Goal: Transaction & Acquisition: Book appointment/travel/reservation

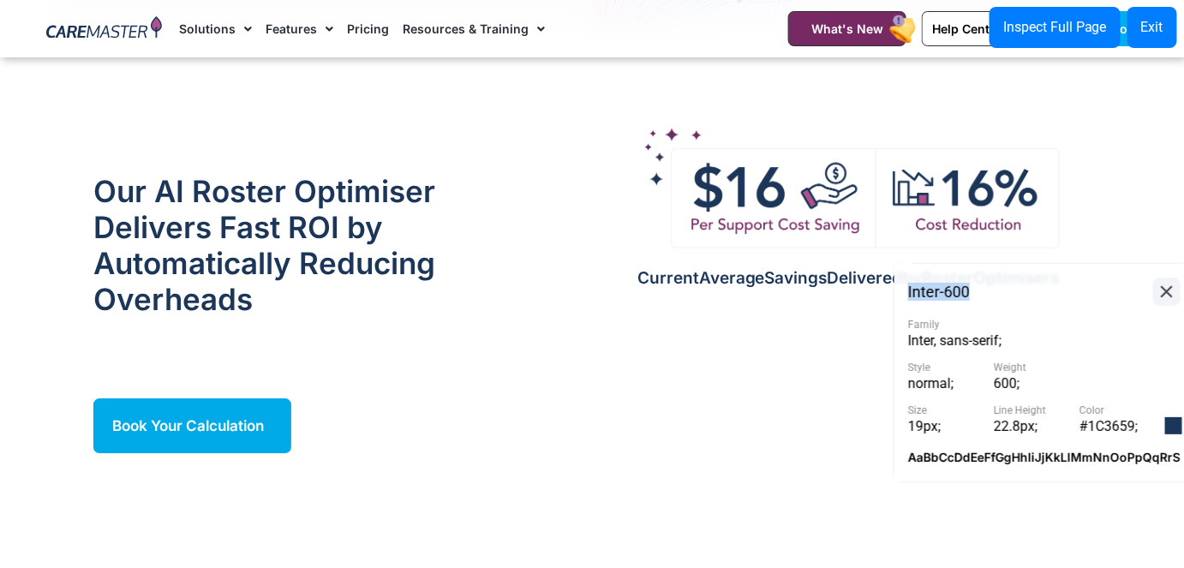
click at [1178, 290] on button at bounding box center [1166, 291] width 27 height 28
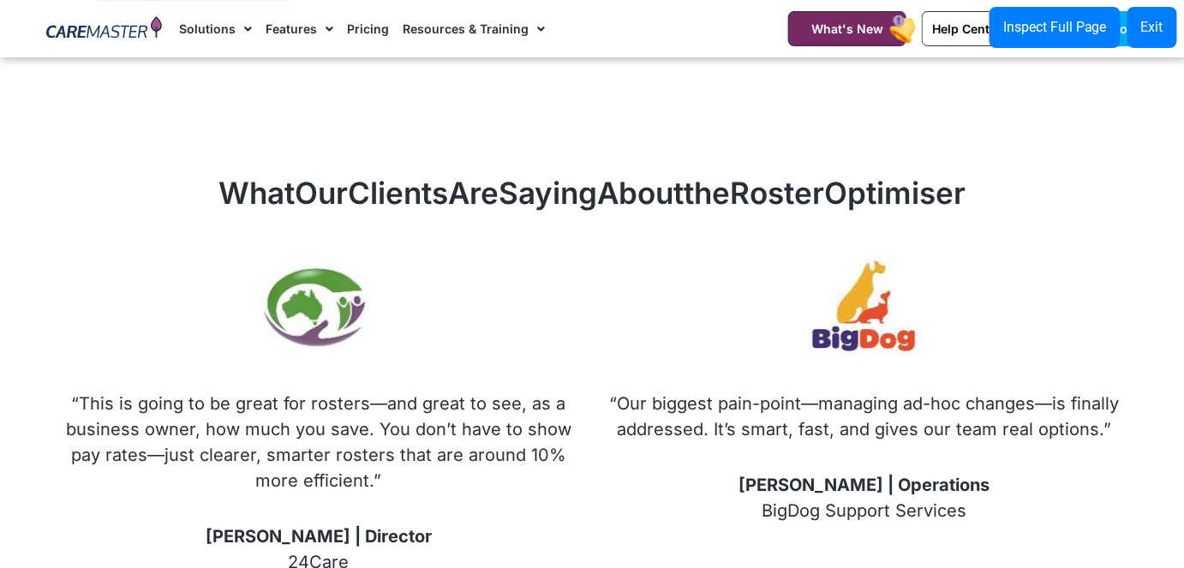
scroll to position [1936, 0]
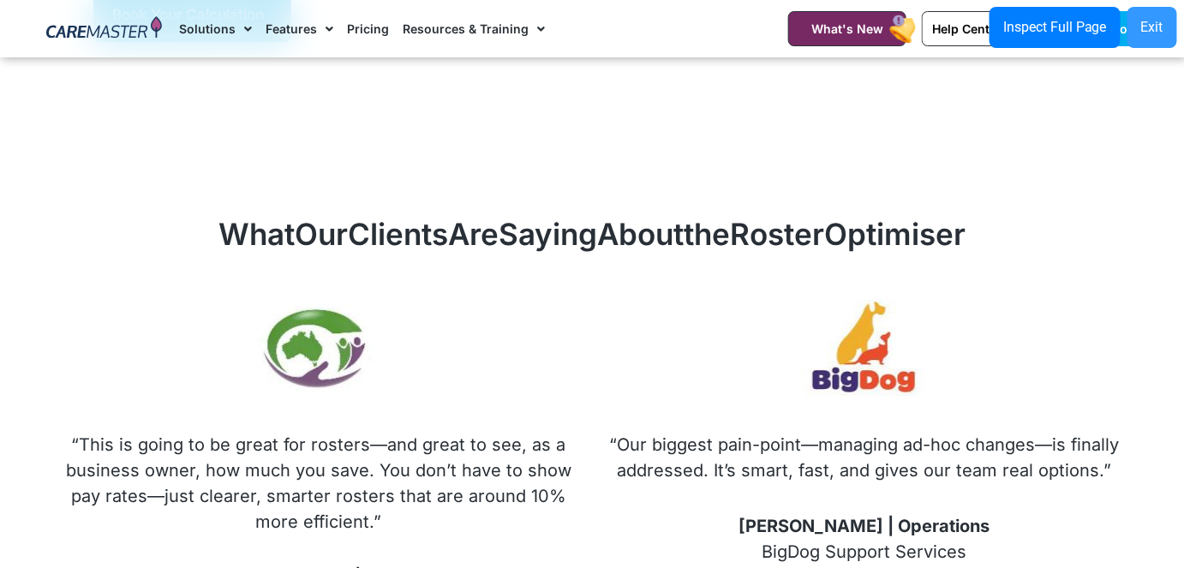
click at [1140, 36] on button "Exit" at bounding box center [1152, 27] width 50 height 41
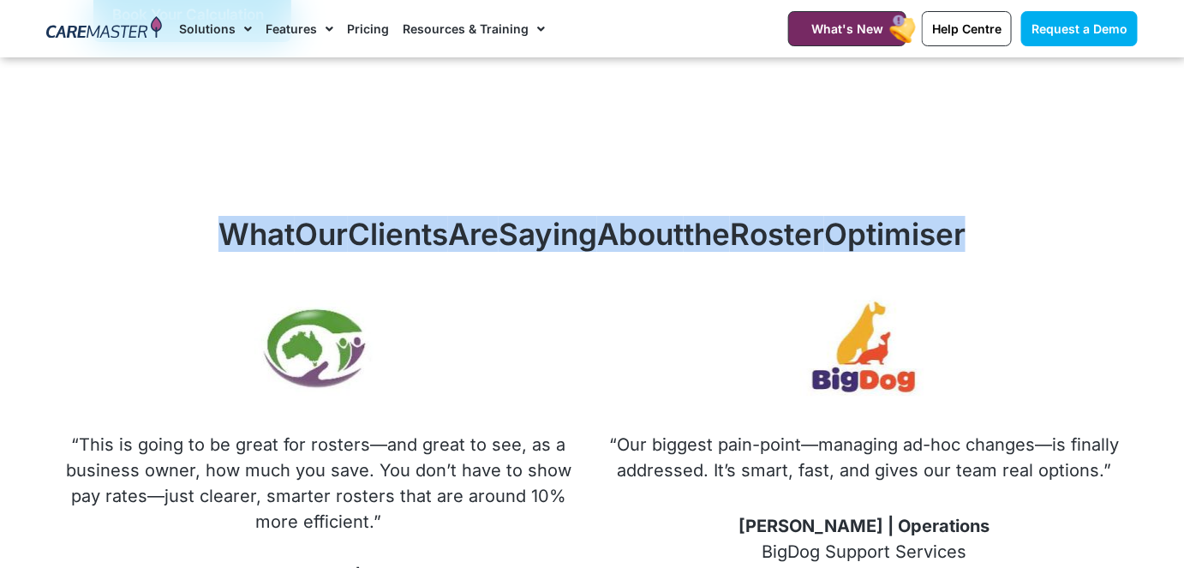
drag, startPoint x: 170, startPoint y: 212, endPoint x: 996, endPoint y: 236, distance: 826.0
click at [996, 236] on div "What Our Clients Are Saying About the Roster Optimiser “This is going to be gre…" at bounding box center [592, 457] width 1108 height 501
copy h2 "What Our Clients Are Saying About the Roster Optimiser"
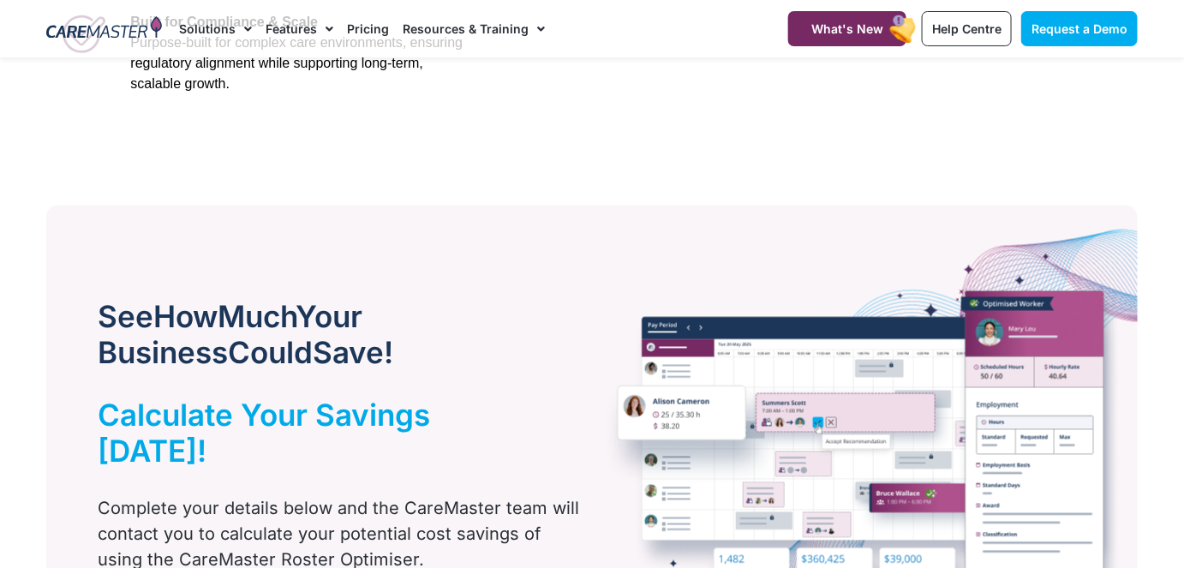
scroll to position [0, 0]
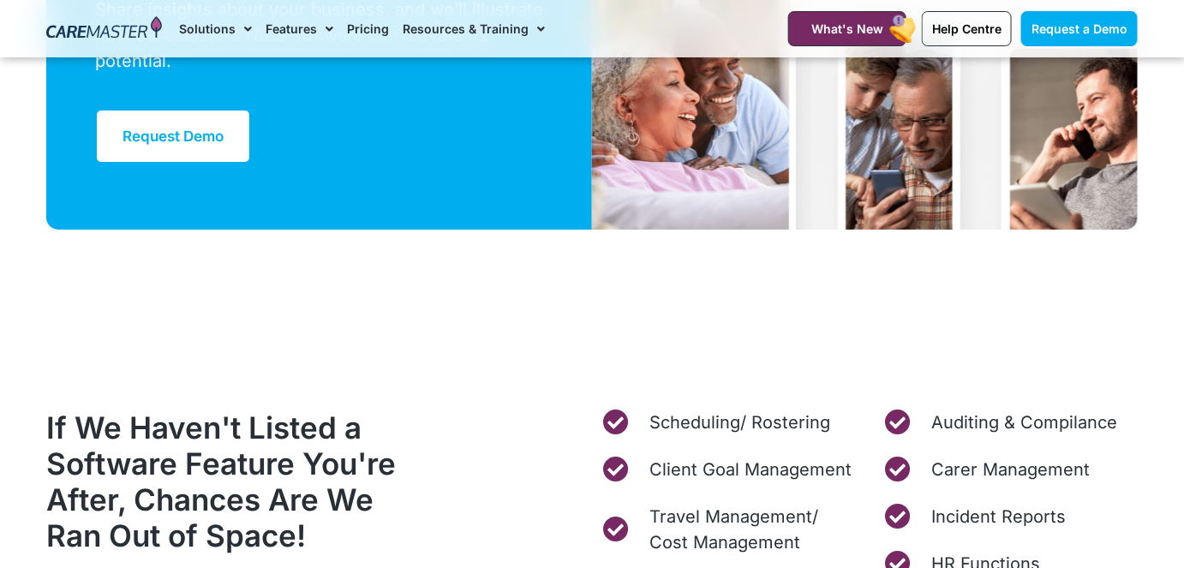
scroll to position [6281, 0]
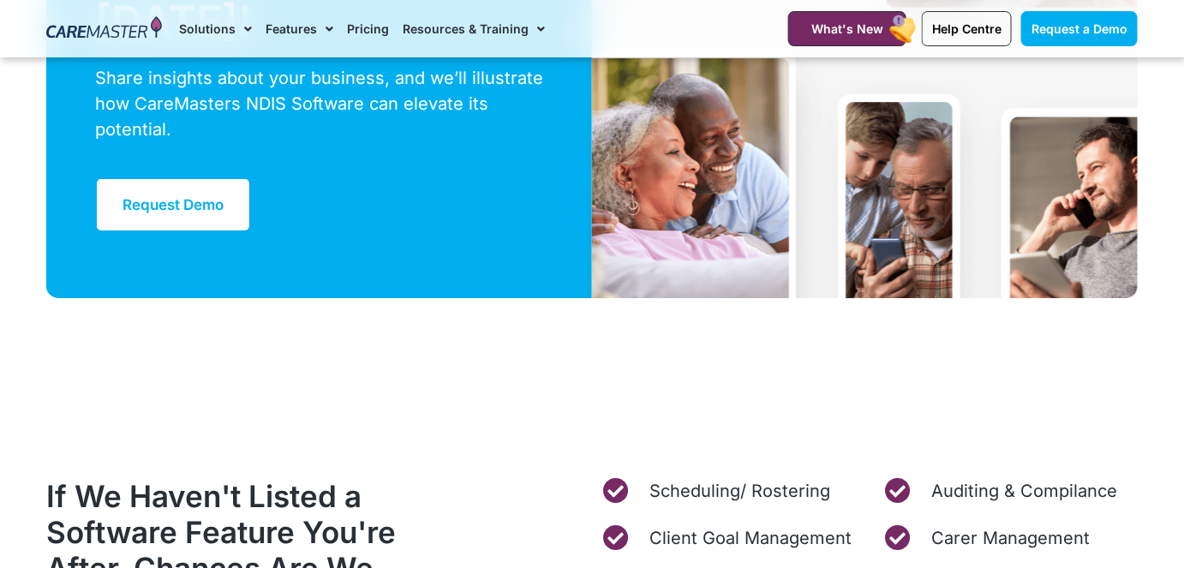
drag, startPoint x: 1187, startPoint y: 31, endPoint x: 1195, endPoint y: 331, distance: 300.7
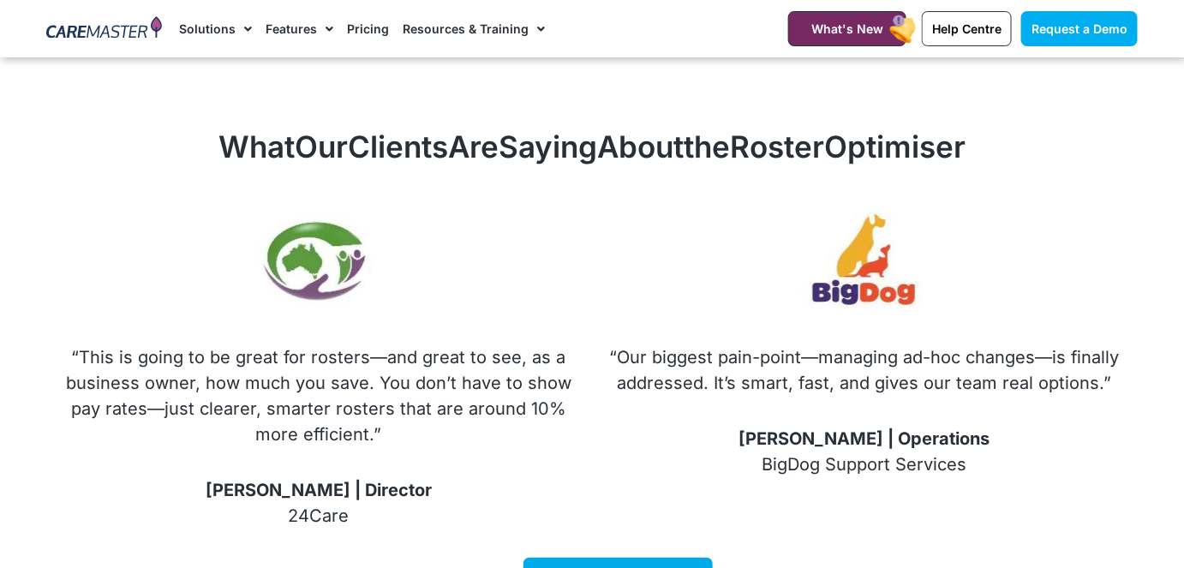
scroll to position [1957, 0]
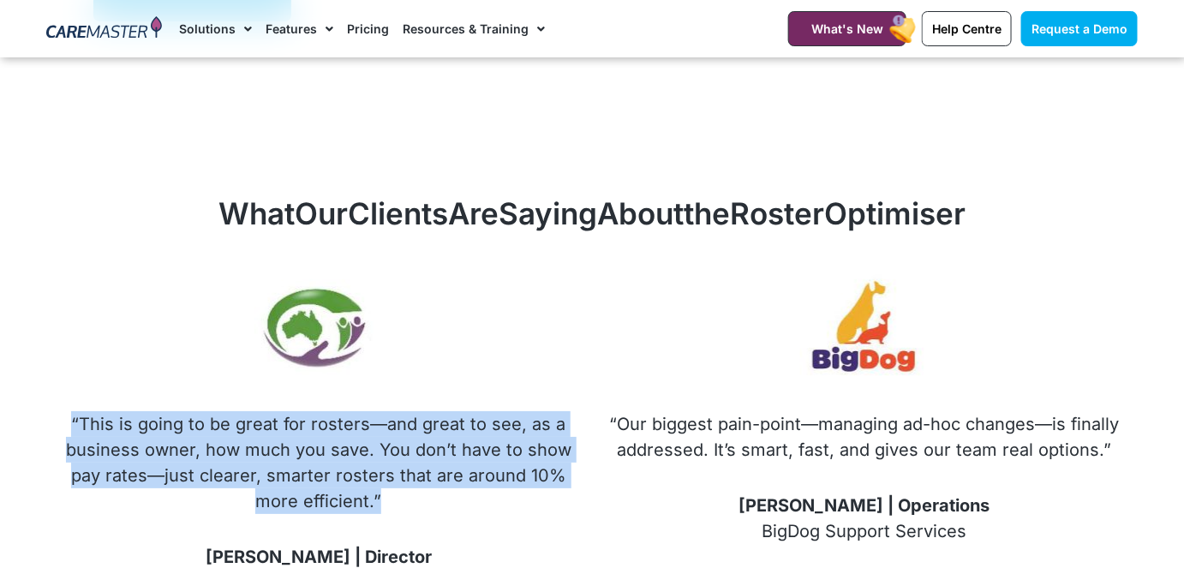
drag, startPoint x: 392, startPoint y: 486, endPoint x: 72, endPoint y: 405, distance: 330.5
click at [72, 411] on p "“This is going to be great for rosters—and great to see, as a business owner, h…" at bounding box center [318, 462] width 510 height 103
copy p "“This is going to be great for rosters—and great to see, as a business owner, h…"
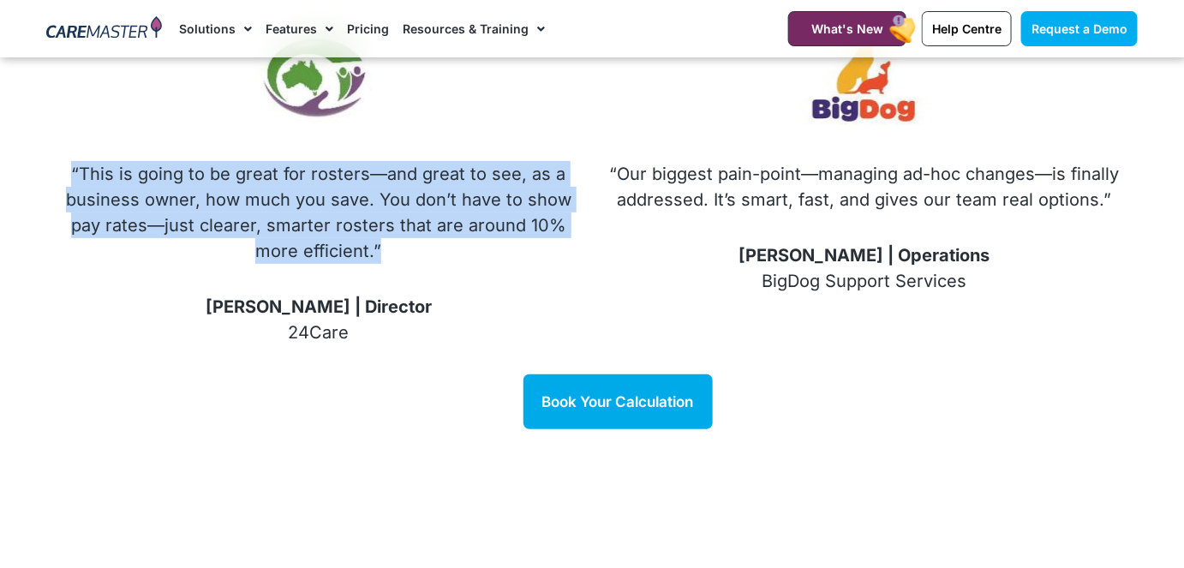
scroll to position [2196, 0]
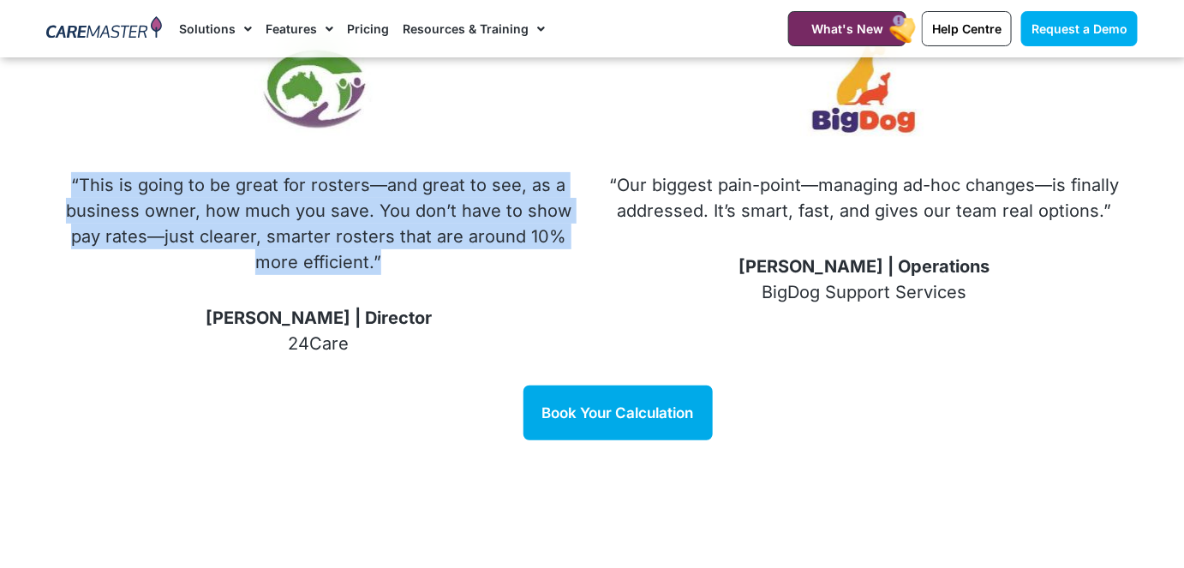
click at [426, 264] on div "“This is going to be great for rosters—and great to see, as a business owner, h…" at bounding box center [318, 229] width 510 height 115
drag, startPoint x: 75, startPoint y: 154, endPoint x: 400, endPoint y: 231, distance: 333.6
click at [400, 231] on p "“This is going to be great for rosters—and great to see, as a business owner, h…" at bounding box center [318, 223] width 510 height 103
copy p "“This is going to be great for rosters—and great to see, as a business owner, h…"
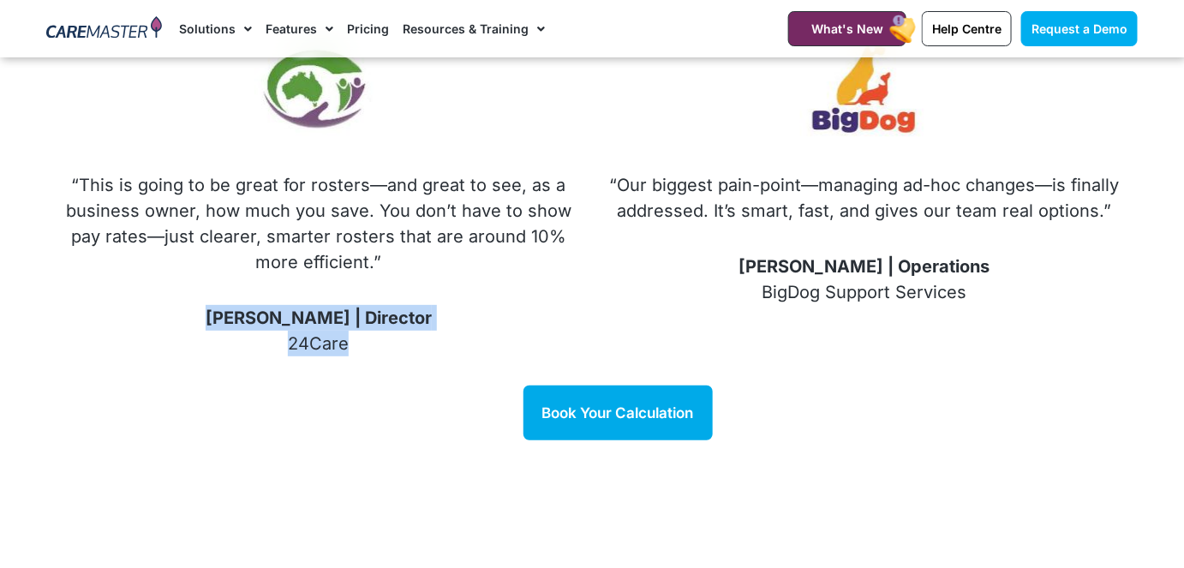
drag, startPoint x: 260, startPoint y: 293, endPoint x: 376, endPoint y: 311, distance: 117.9
click at [376, 311] on p "Ken | Director 24Care" at bounding box center [318, 330] width 510 height 51
click at [373, 307] on span "[PERSON_NAME] | Director" at bounding box center [319, 317] width 226 height 21
drag, startPoint x: 382, startPoint y: 298, endPoint x: 266, endPoint y: 288, distance: 116.1
click at [266, 305] on p "Ken | Director 24Care" at bounding box center [318, 330] width 510 height 51
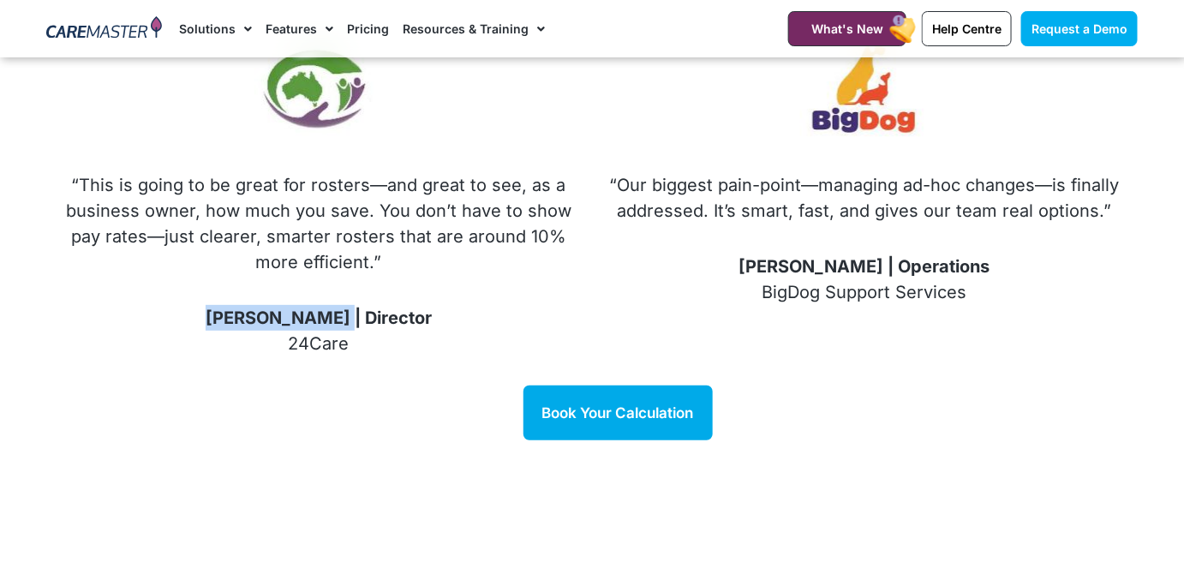
copy span "Ken | Director"
drag, startPoint x: 286, startPoint y: 320, endPoint x: 356, endPoint y: 318, distance: 70.3
click at [356, 318] on p "Ken | Director 24Care" at bounding box center [318, 330] width 510 height 51
copy p "24Care"
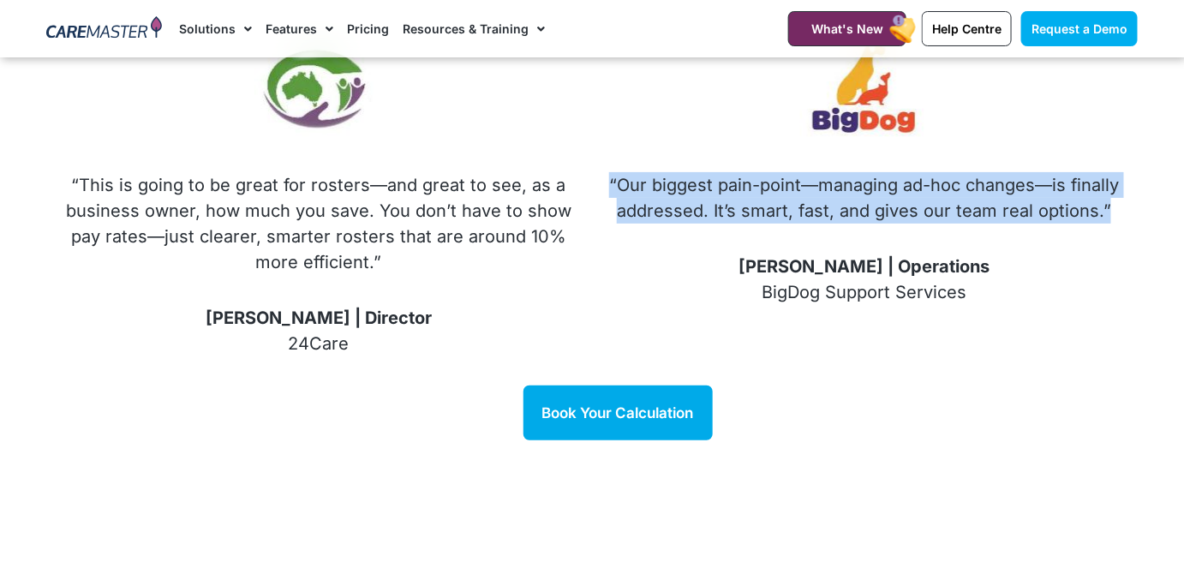
drag, startPoint x: 612, startPoint y: 154, endPoint x: 1136, endPoint y: 180, distance: 524.8
click at [1136, 180] on div "“Our biggest pain-point—managing ad-hoc changes—is finally addressed. It’s smar…" at bounding box center [864, 197] width 546 height 376
copy p "“Our biggest pain-point—managing ad-hoc changes—is finally addressed. It’s smar…"
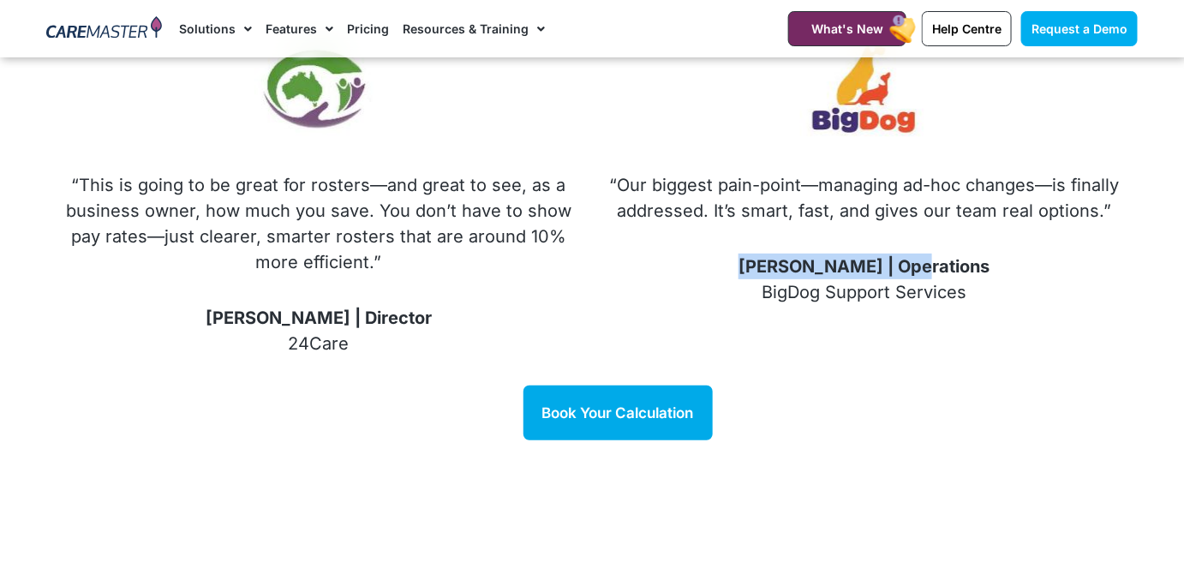
drag, startPoint x: 761, startPoint y: 242, endPoint x: 957, endPoint y: 248, distance: 195.3
click at [957, 254] on p "David | Operations BigDog Support Services" at bounding box center [864, 279] width 512 height 51
copy span "David | Operations"
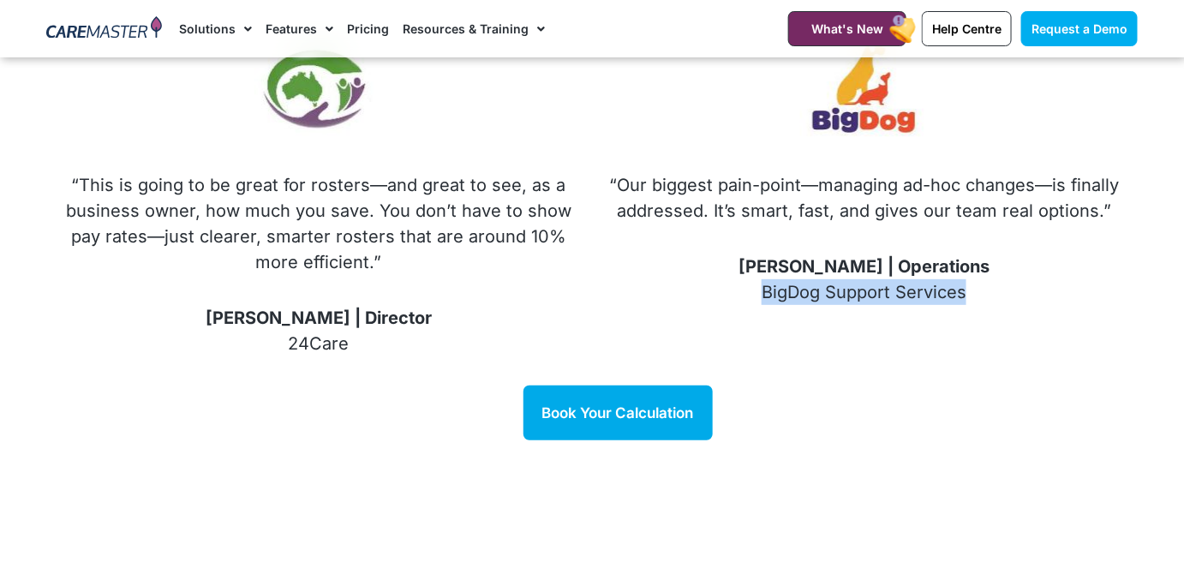
drag, startPoint x: 761, startPoint y: 263, endPoint x: 1055, endPoint y: 273, distance: 294.8
click at [1055, 273] on p "[PERSON_NAME] | Operations BigDog Support Services" at bounding box center [864, 279] width 512 height 51
copy p "BigDog Support Services"
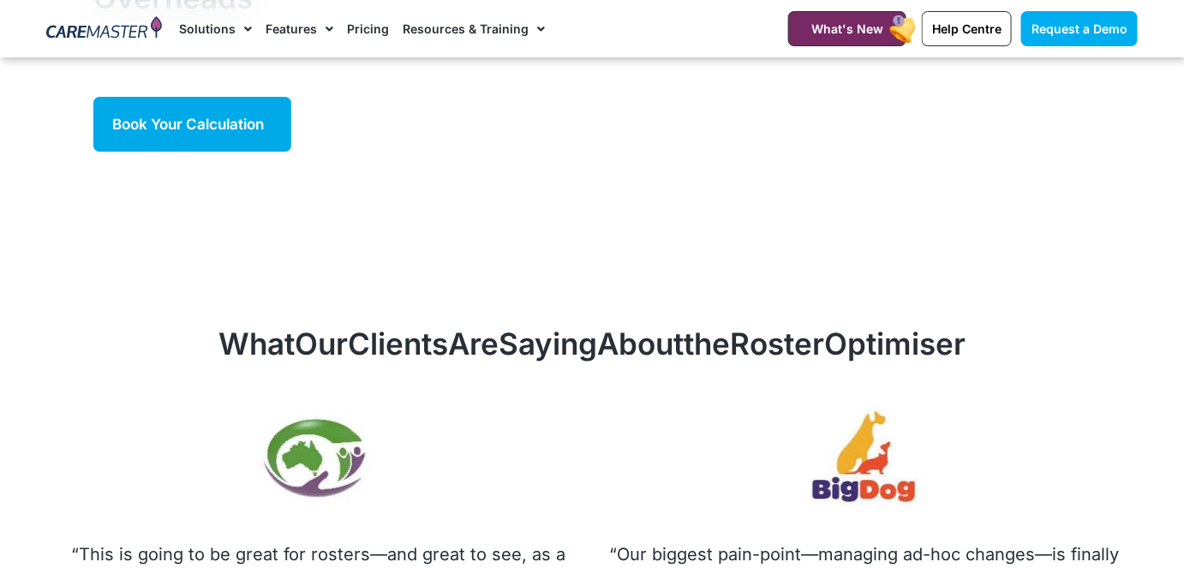
scroll to position [1872, 0]
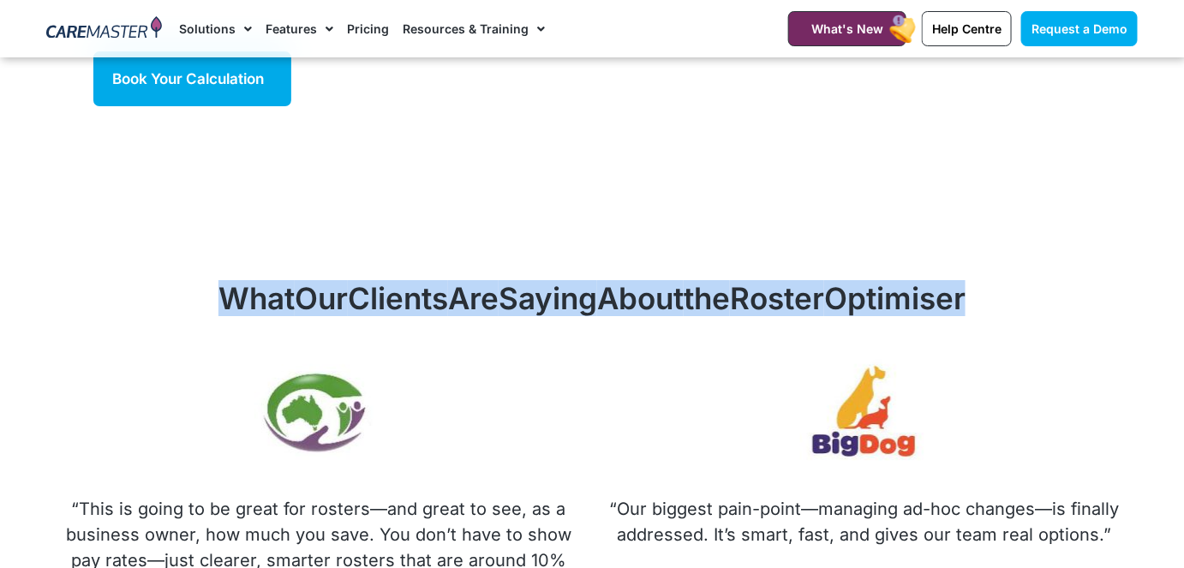
drag, startPoint x: 1010, startPoint y: 282, endPoint x: 198, endPoint y: 266, distance: 812.1
click at [198, 280] on h2 "What Our Clients Are Saying About the Roster Optimiser" at bounding box center [591, 298] width 1091 height 36
copy h2 "What Our Clients Are Saying About the Roster Optimiser"
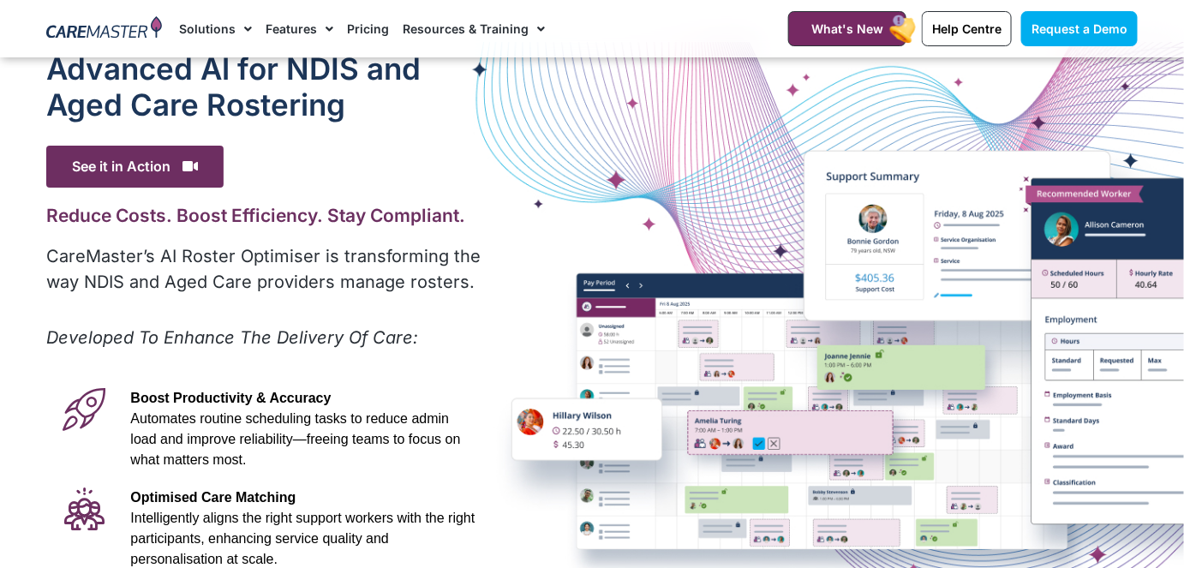
scroll to position [4, 0]
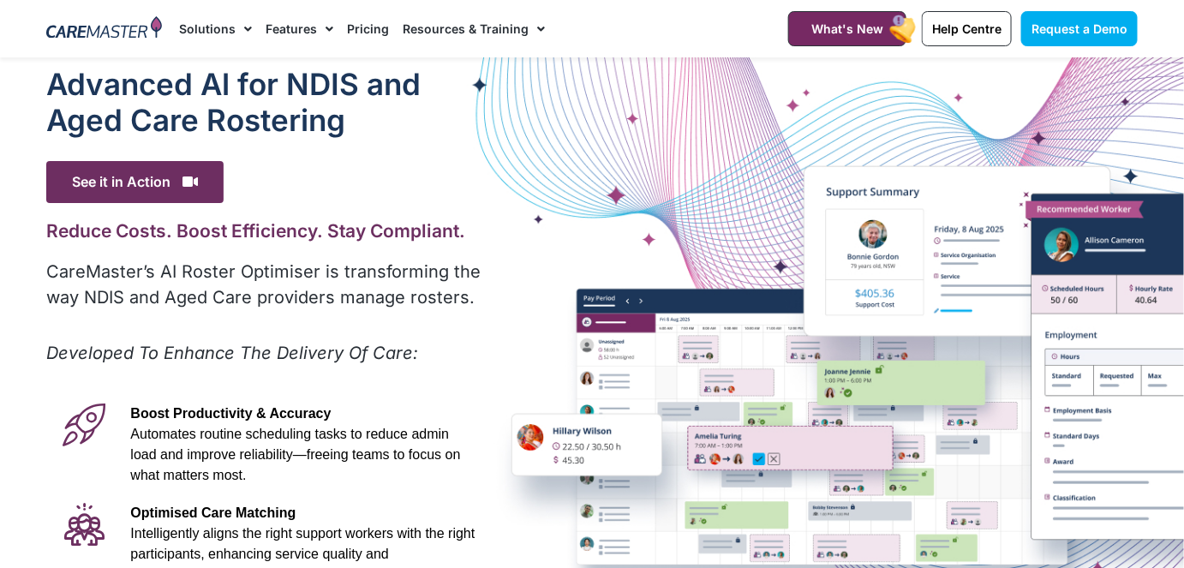
drag, startPoint x: 164, startPoint y: 92, endPoint x: 220, endPoint y: 28, distance: 85.0
click at [220, 28] on link "Solutions" at bounding box center [215, 28] width 73 height 57
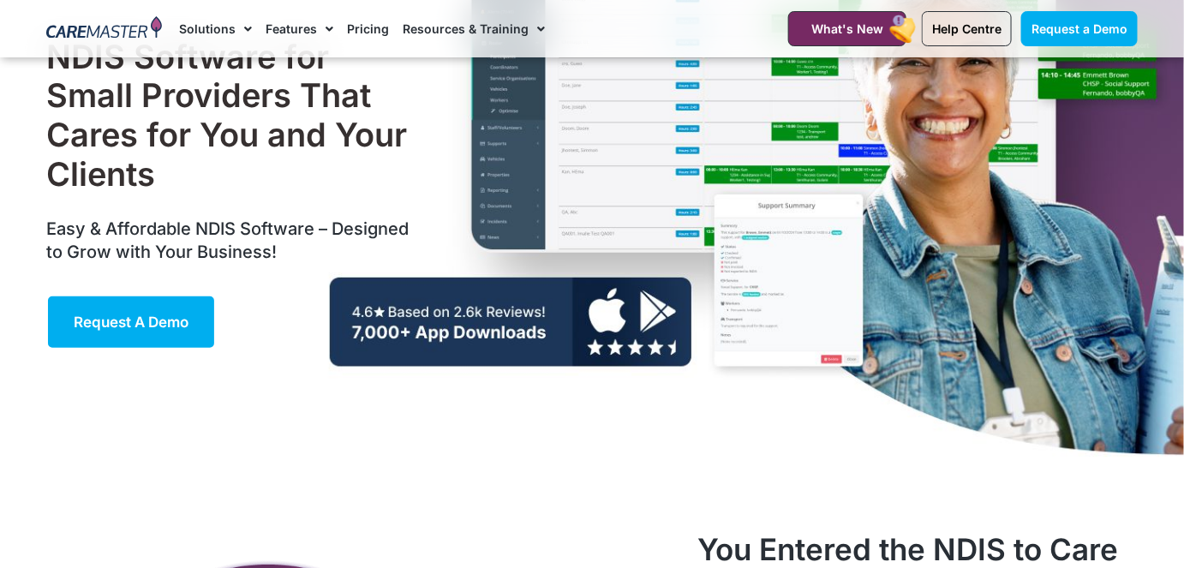
scroll to position [225, 0]
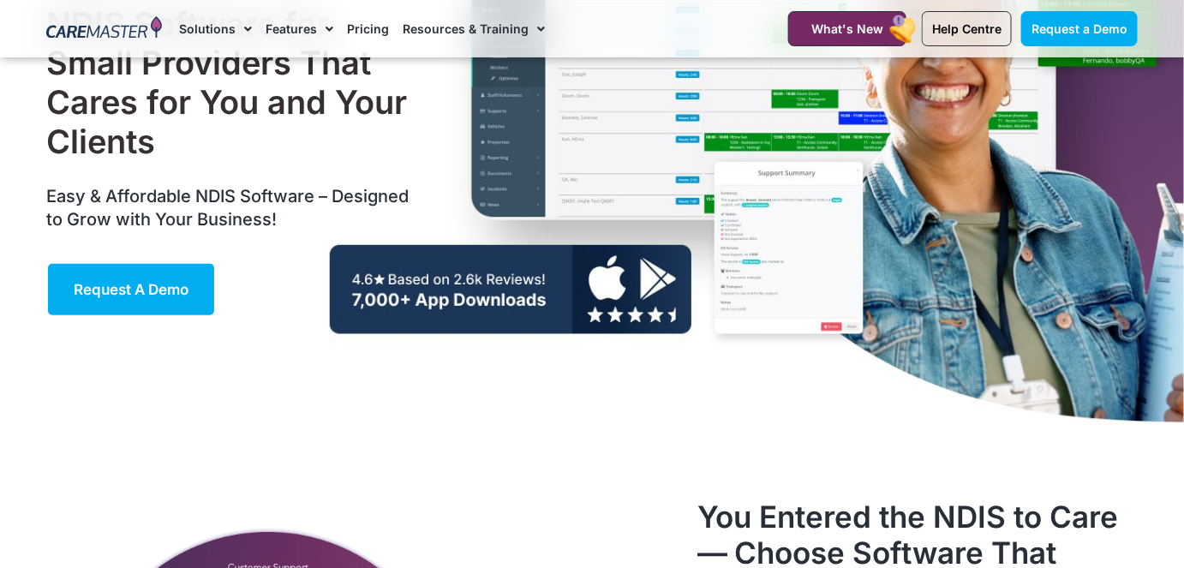
drag, startPoint x: 577, startPoint y: 272, endPoint x: 514, endPoint y: 257, distance: 65.2
click at [514, 257] on div "NDIS Software for Small Providers That Cares for You and Your Clients Easy & Af…" at bounding box center [592, 161] width 1108 height 658
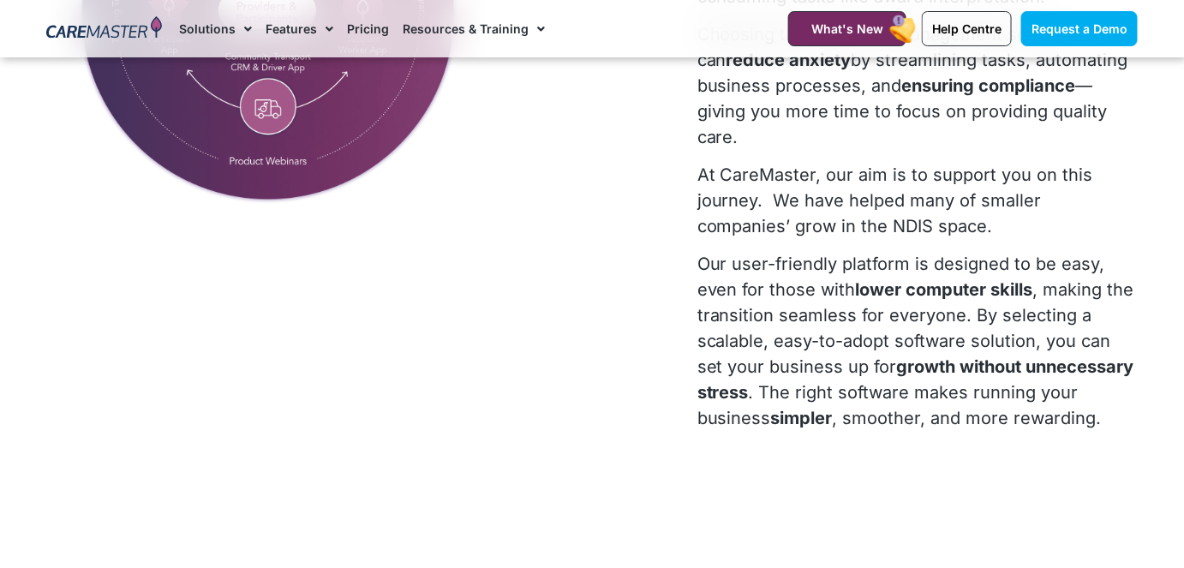
scroll to position [0, 0]
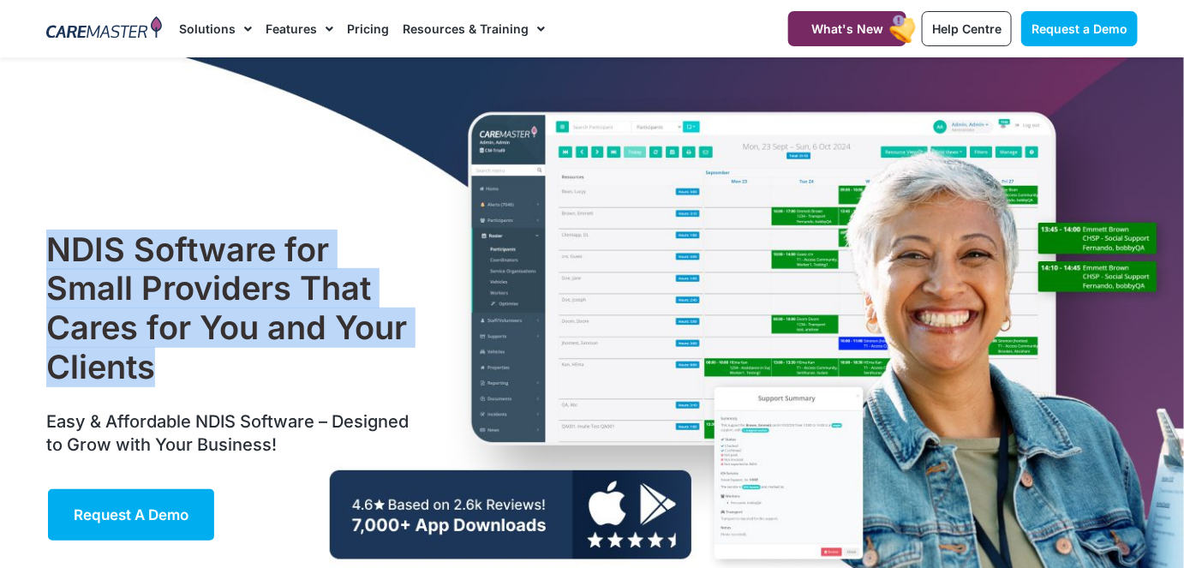
drag, startPoint x: 170, startPoint y: 373, endPoint x: 34, endPoint y: 269, distance: 170.4
click at [34, 269] on section "NDIS Software for Small Providers That Cares for You and Your Clients Easy & Af…" at bounding box center [592, 386] width 1184 height 658
drag, startPoint x: 563, startPoint y: 6, endPoint x: 481, endPoint y: 130, distance: 148.5
click at [481, 130] on div "NDIS Software for Small Providers That Cares for You and Your Clients Easy & Af…" at bounding box center [592, 386] width 1108 height 658
copy section "NDIS Software for Small Providers That Cares for You and Your Clients"
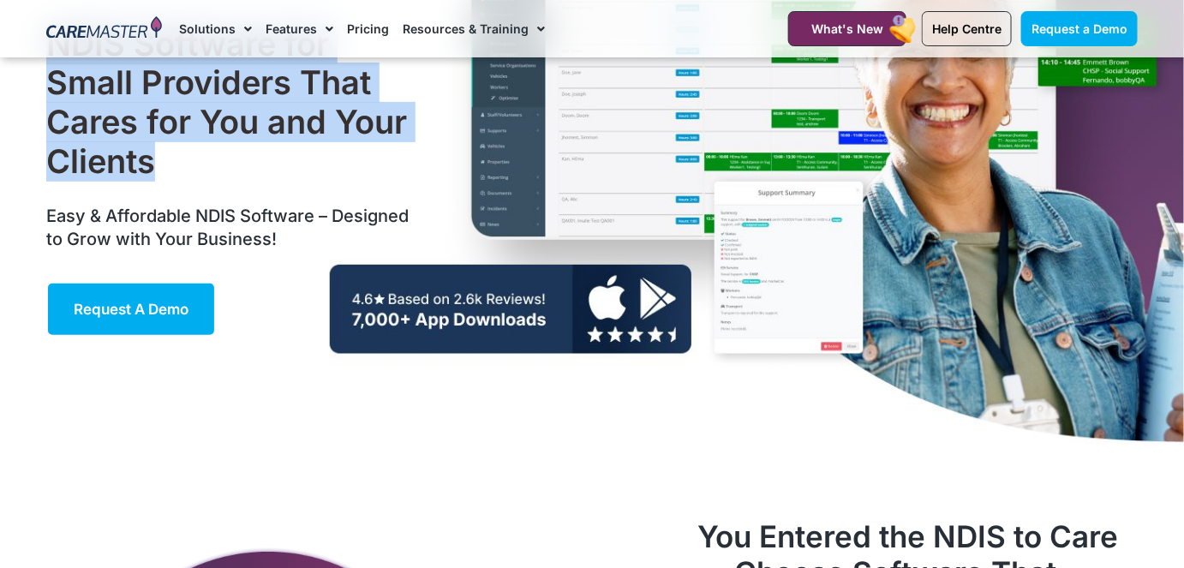
scroll to position [239, 0]
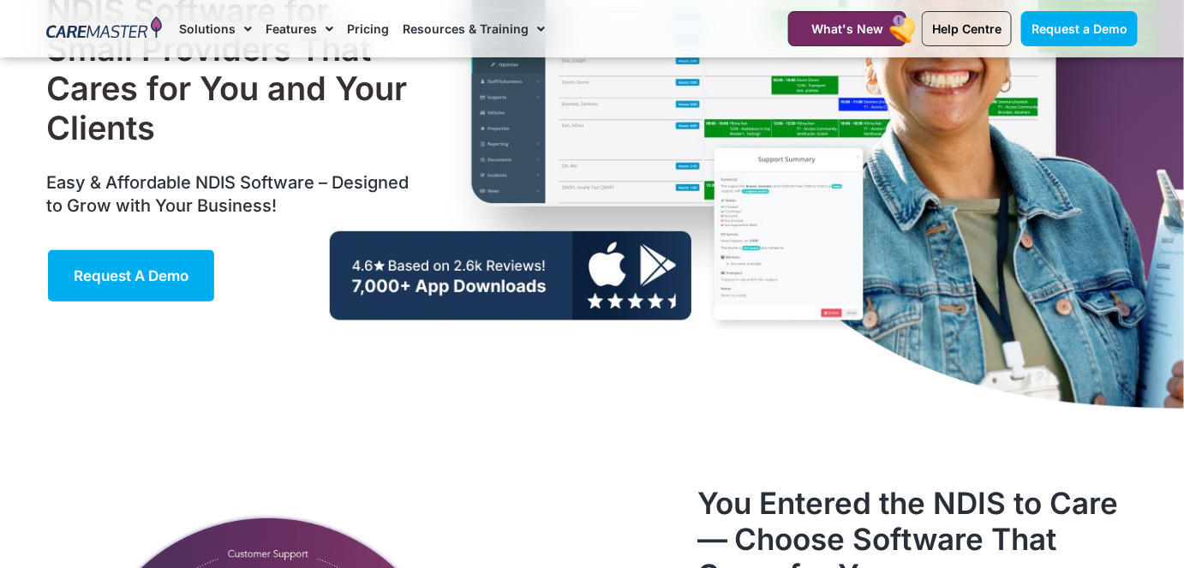
click at [301, 202] on h3 "Easy & Affordable NDIS Software – Designed to Grow with Your Business!" at bounding box center [231, 194] width 371 height 46
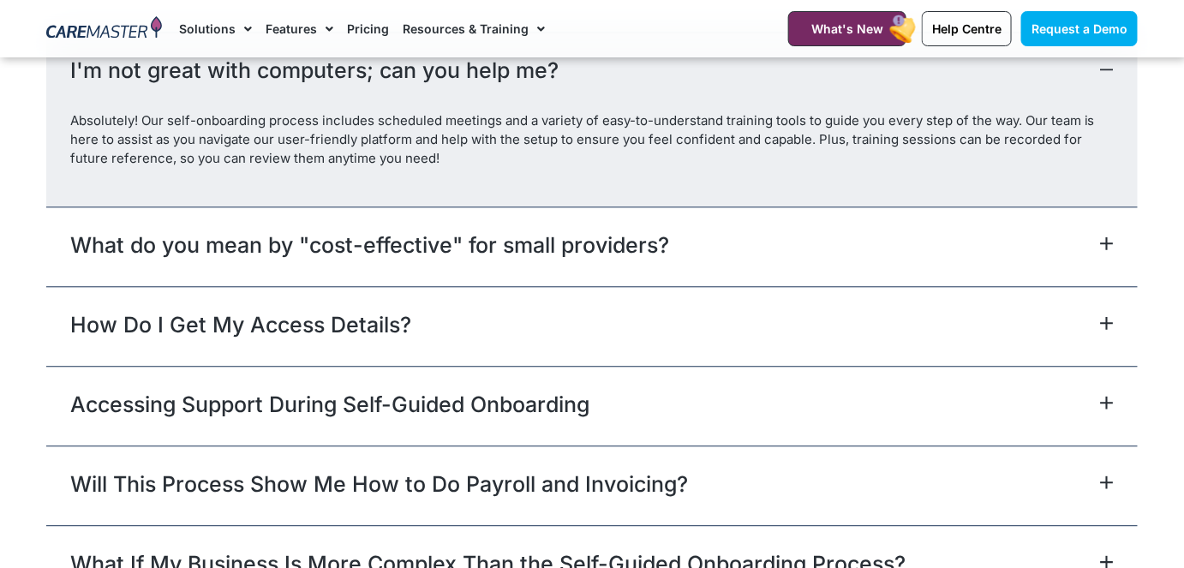
scroll to position [7482, 0]
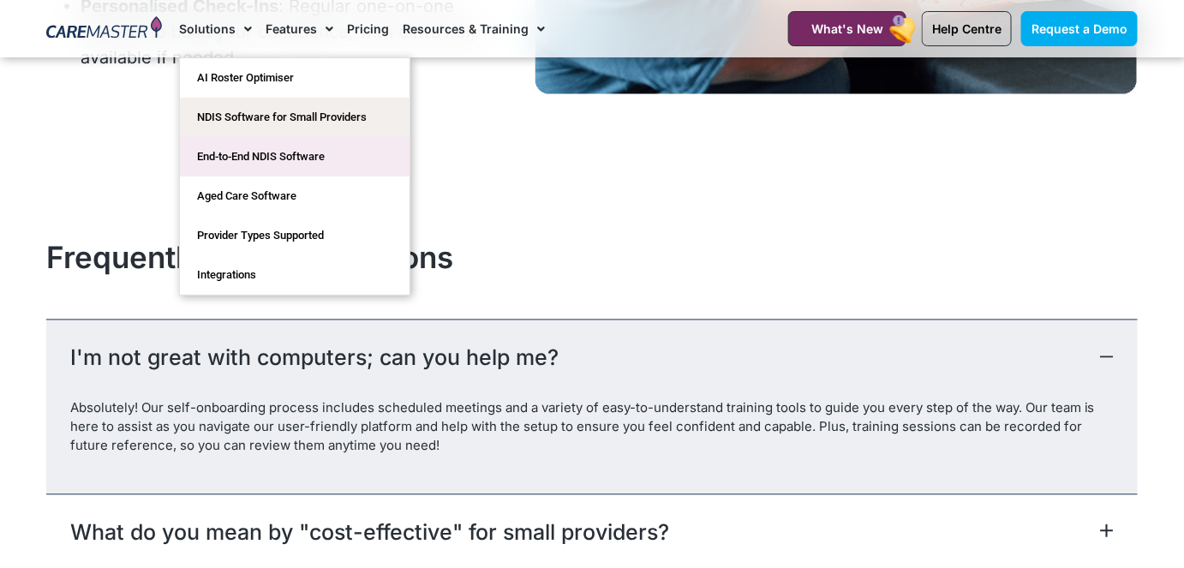
click at [279, 171] on link "End-to-End NDIS Software" at bounding box center [295, 156] width 230 height 39
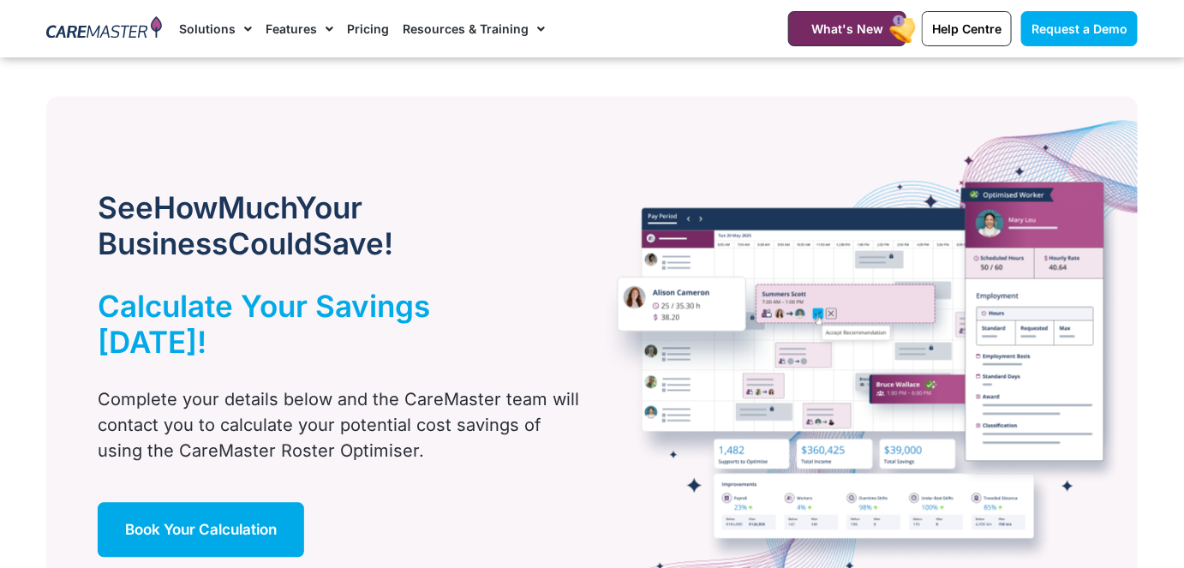
scroll to position [920, 0]
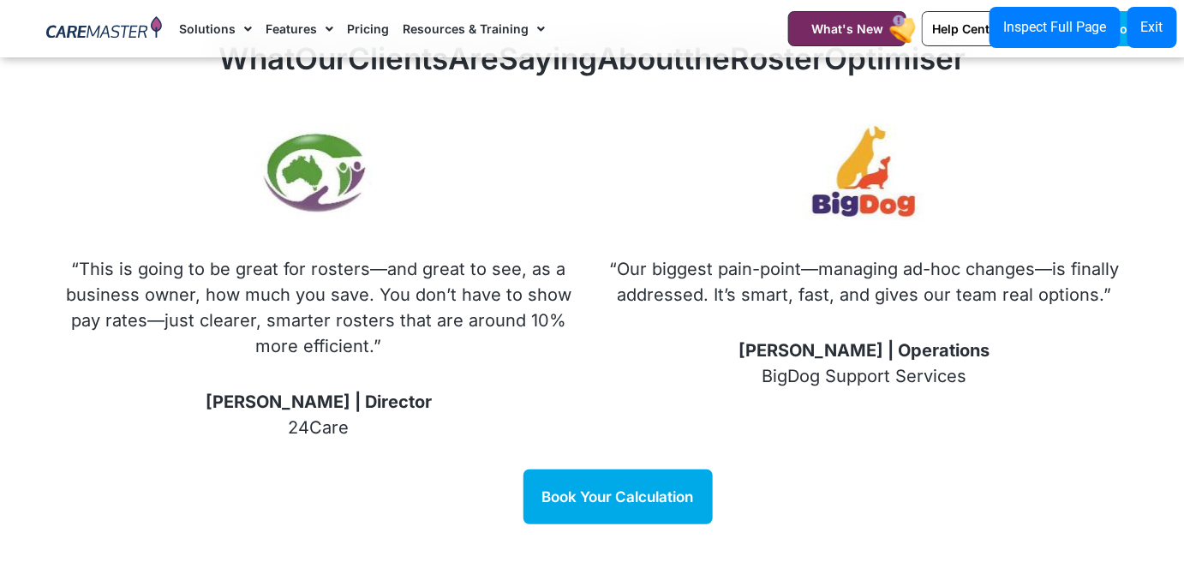
scroll to position [2098, 0]
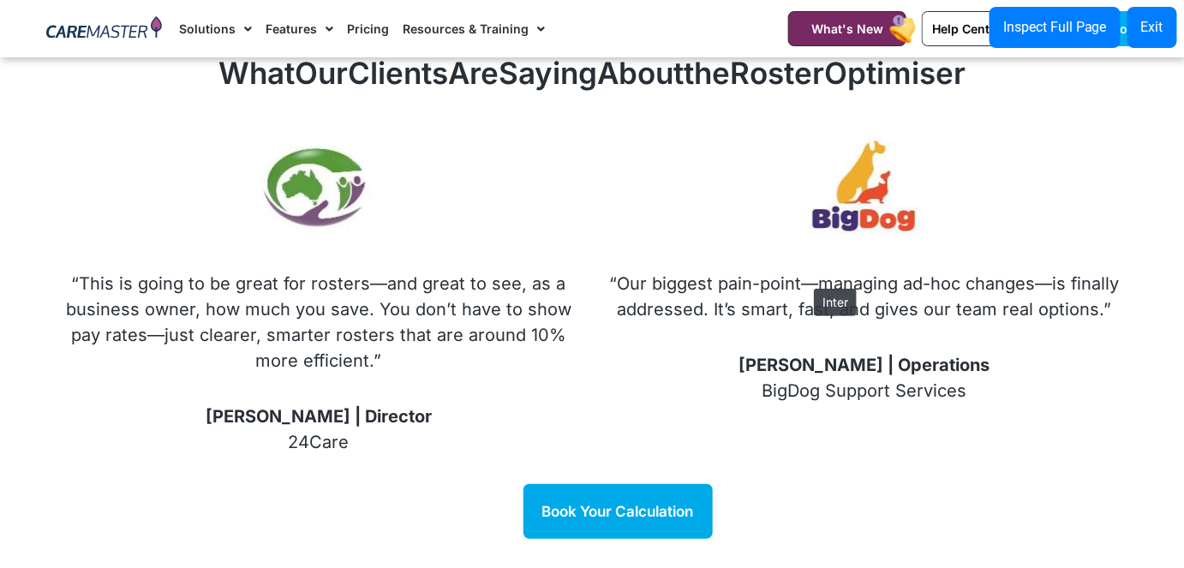
click at [805, 280] on p "“Our biggest pain-point—managing ad-hoc changes—is finally addressed. It’s smar…" at bounding box center [864, 296] width 512 height 51
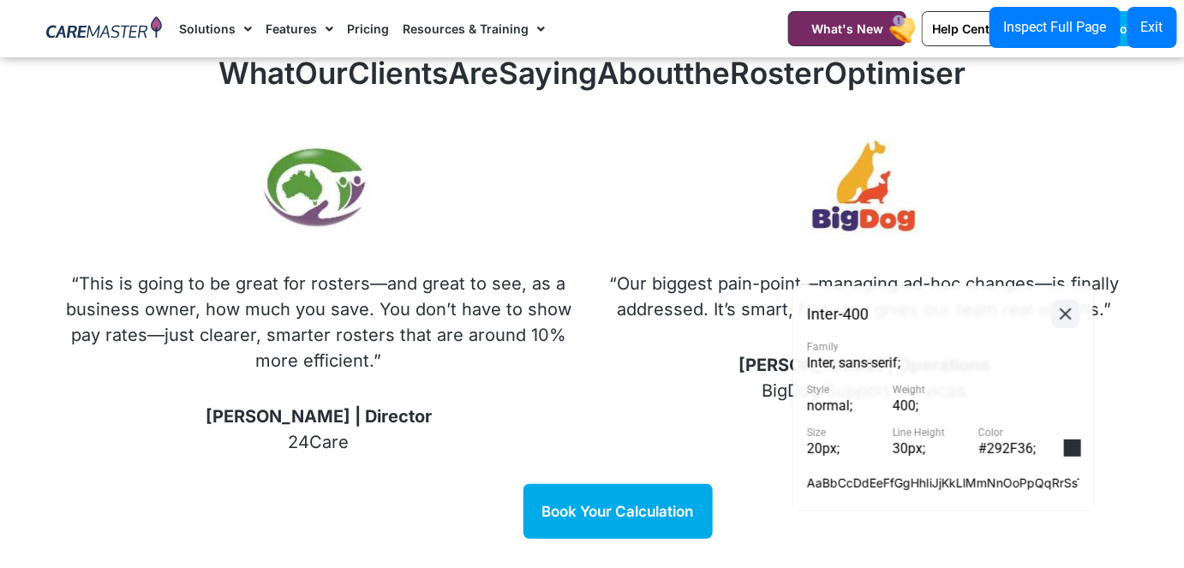
click at [1057, 313] on icon at bounding box center [1065, 313] width 21 height 21
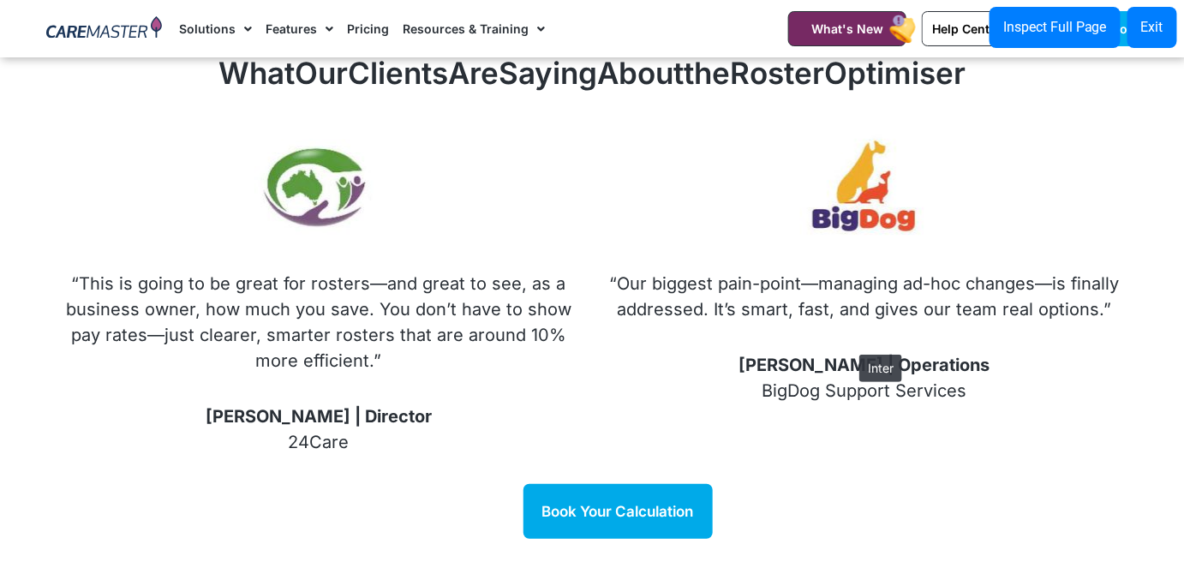
click at [850, 355] on span "David | Operations" at bounding box center [863, 365] width 251 height 21
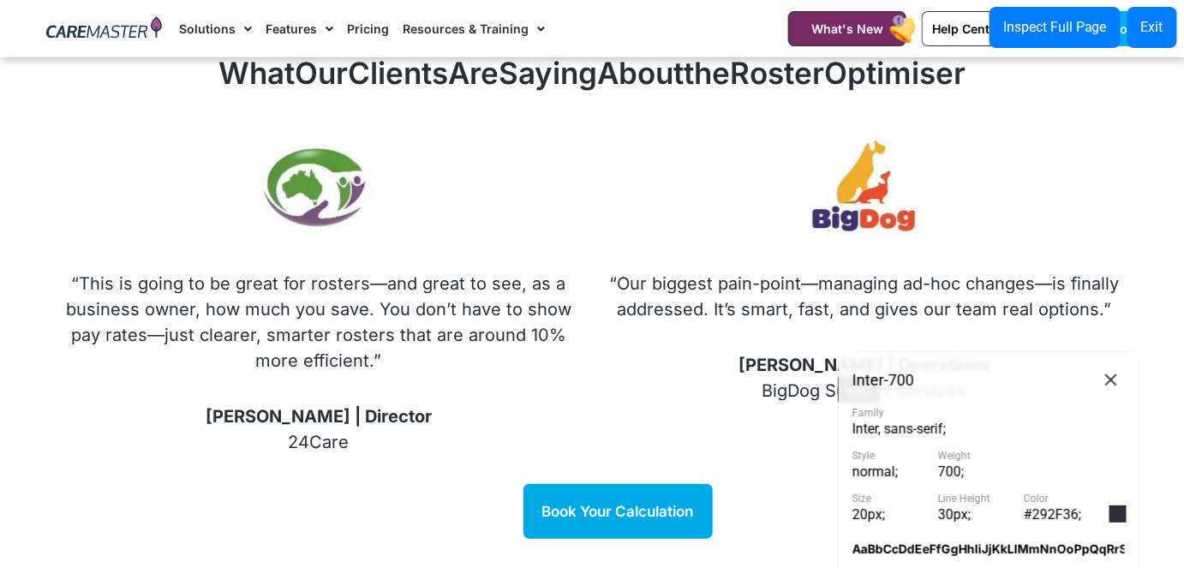
click at [829, 367] on p "David | Operations BigDog Support Services" at bounding box center [864, 377] width 512 height 51
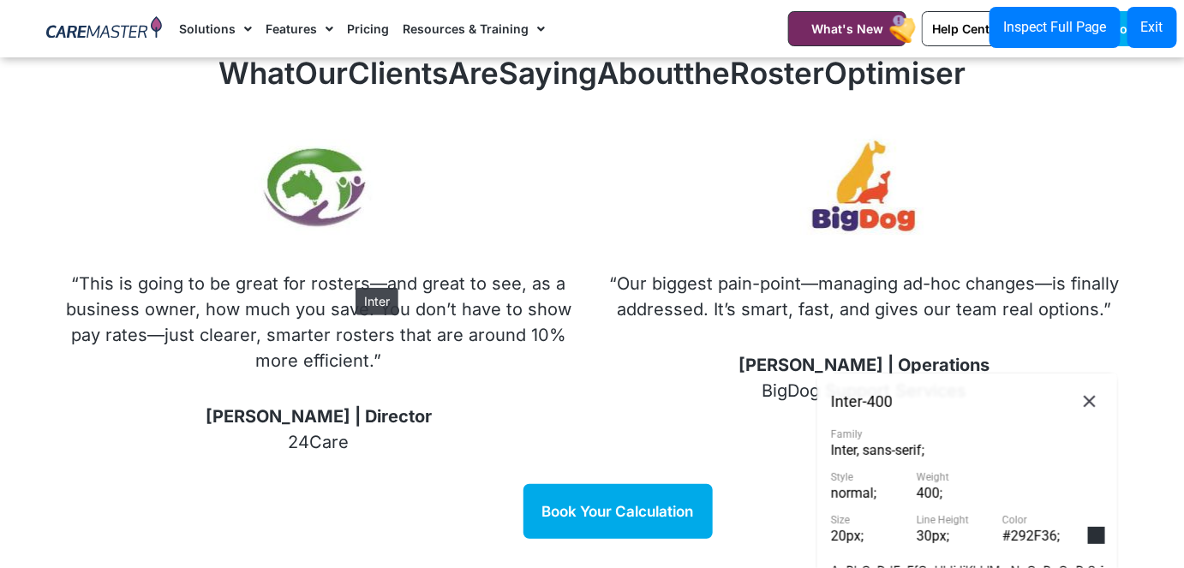
click at [347, 279] on p "“This is going to be great for rosters—and great to see, as a business owner, h…" at bounding box center [318, 322] width 510 height 103
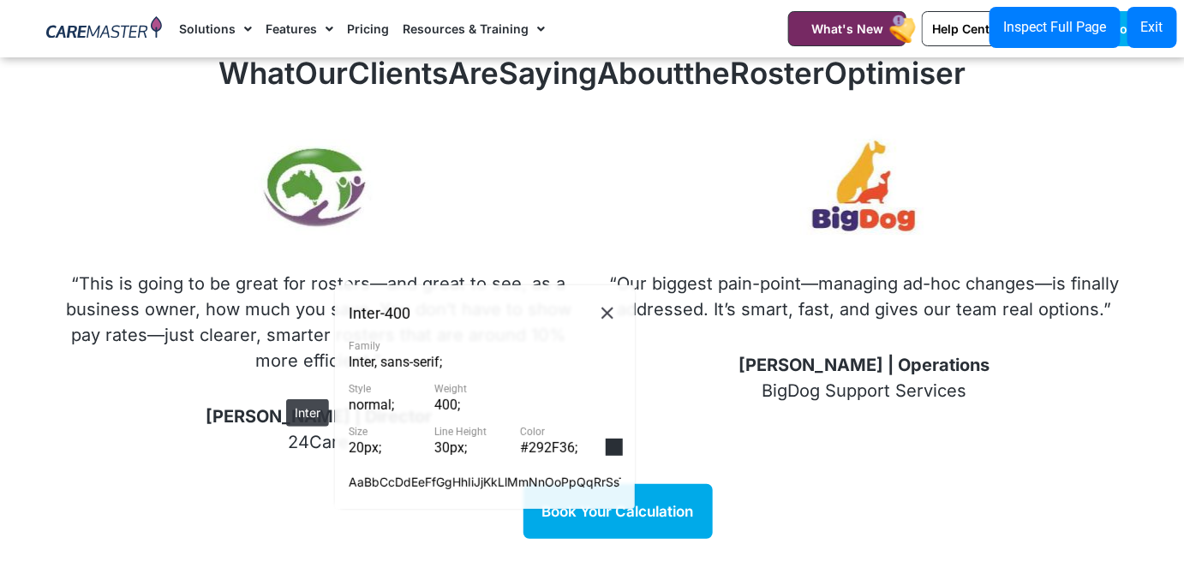
click at [277, 406] on span "Ken | Director" at bounding box center [319, 416] width 226 height 21
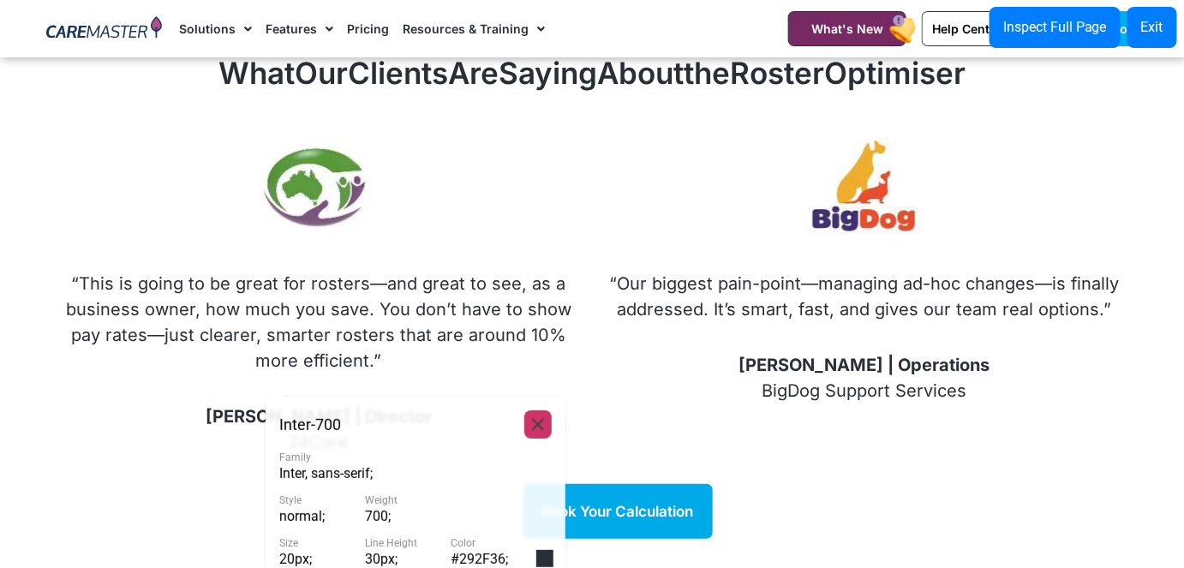
click at [543, 420] on icon at bounding box center [538, 424] width 21 height 21
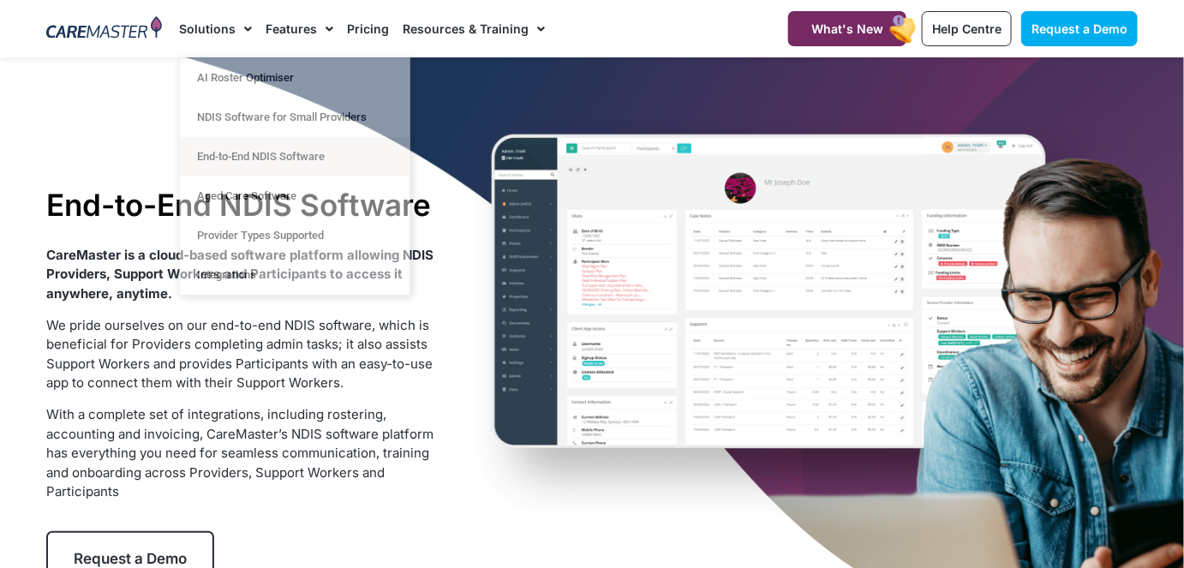
click at [475, 188] on div "End-to-End NDIS Software CareMaster is a cloud-based software platform allowing…" at bounding box center [592, 386] width 1108 height 658
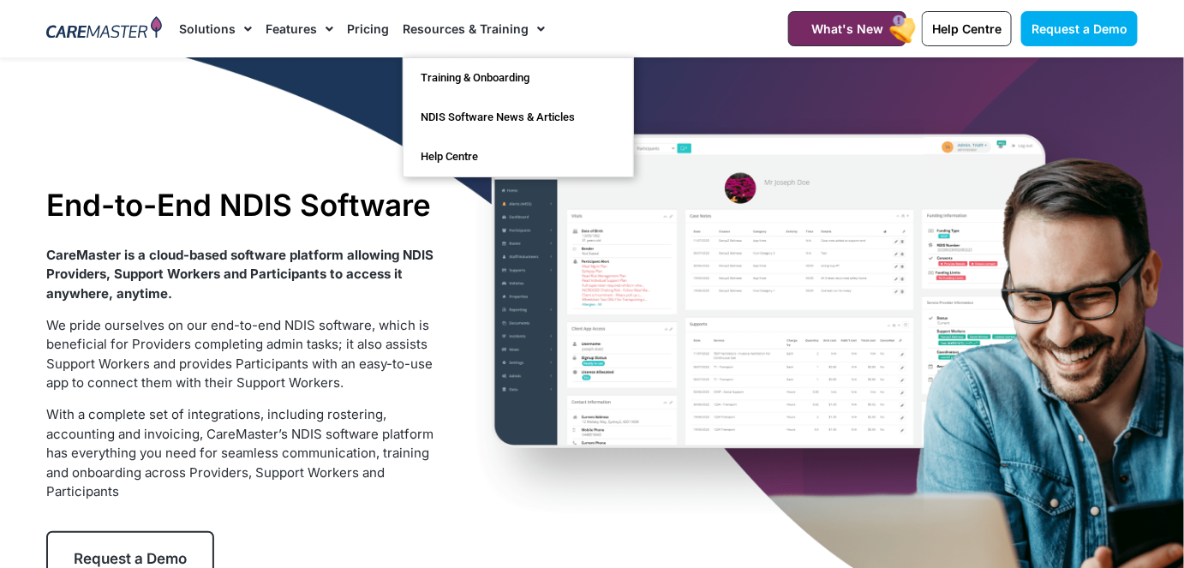
click at [427, 18] on link "Resources & Training" at bounding box center [474, 28] width 142 height 57
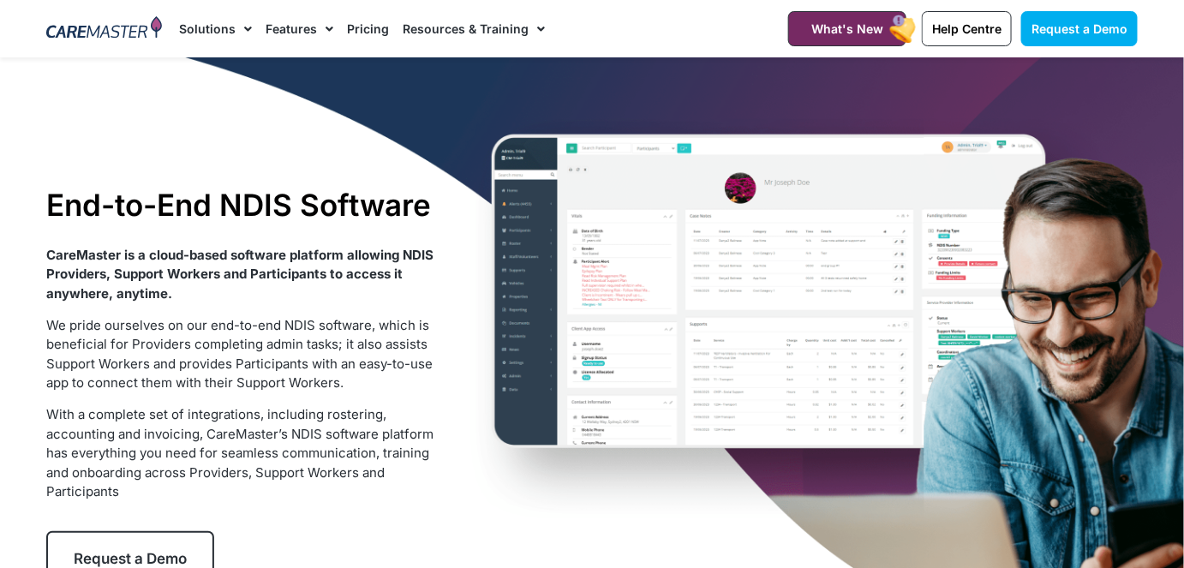
click at [486, 23] on link "Resources & Training" at bounding box center [474, 28] width 142 height 57
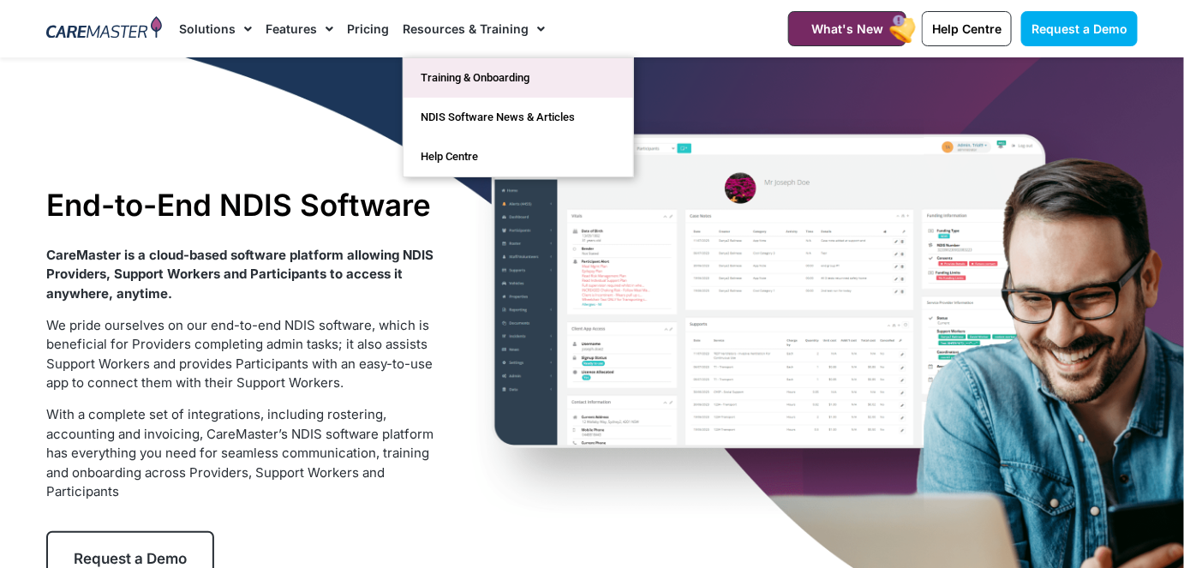
click at [486, 75] on link "Training & Onboarding" at bounding box center [518, 77] width 230 height 39
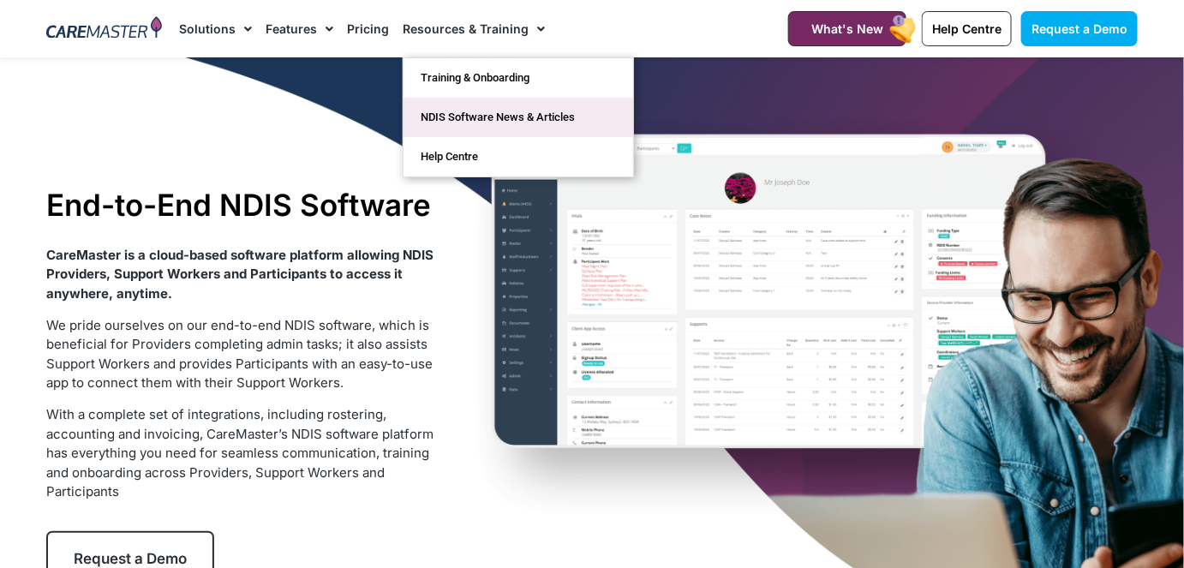
click at [479, 110] on link "NDIS Software News & Articles" at bounding box center [518, 117] width 230 height 39
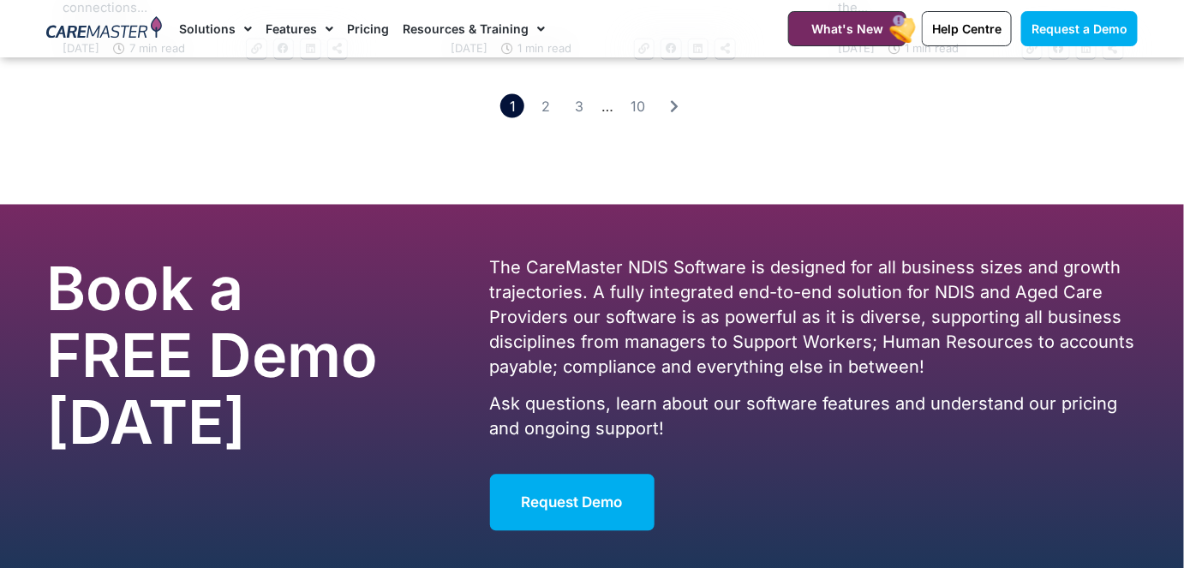
scroll to position [2988, 0]
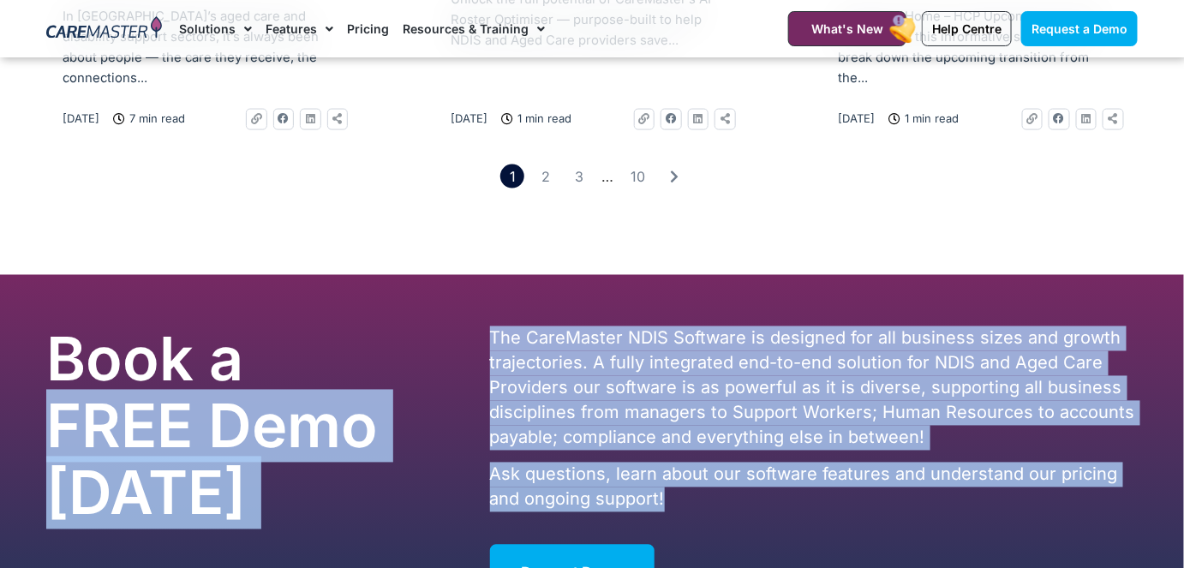
drag, startPoint x: 665, startPoint y: 491, endPoint x: 480, endPoint y: 331, distance: 244.8
click at [480, 331] on div "Book a FREE Demo Today The CareMaster NDIS Software is designed for all busines…" at bounding box center [592, 464] width 1108 height 292
click at [480, 331] on div "Book a FREE Demo [DATE]" at bounding box center [260, 464] width 444 height 292
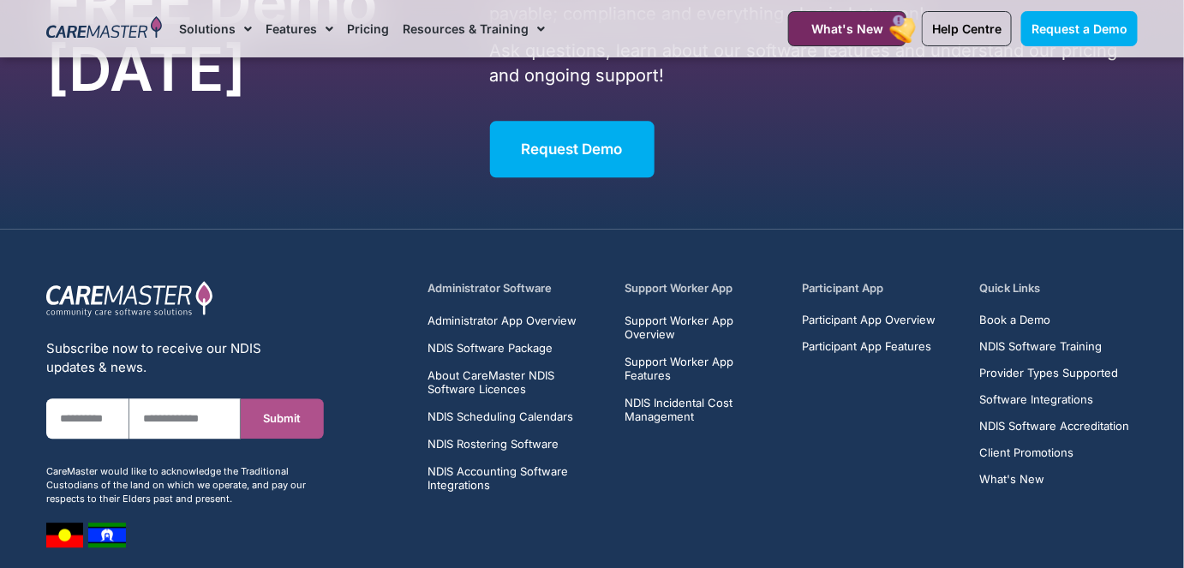
scroll to position [3511, 0]
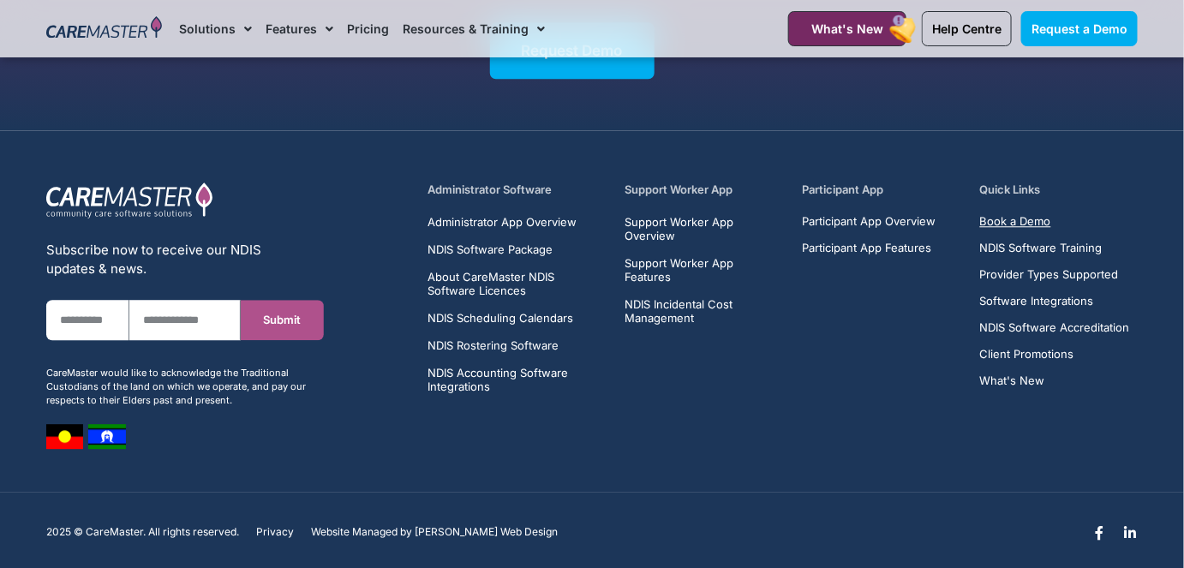
click at [1009, 215] on span "Book a Demo" at bounding box center [1015, 221] width 71 height 13
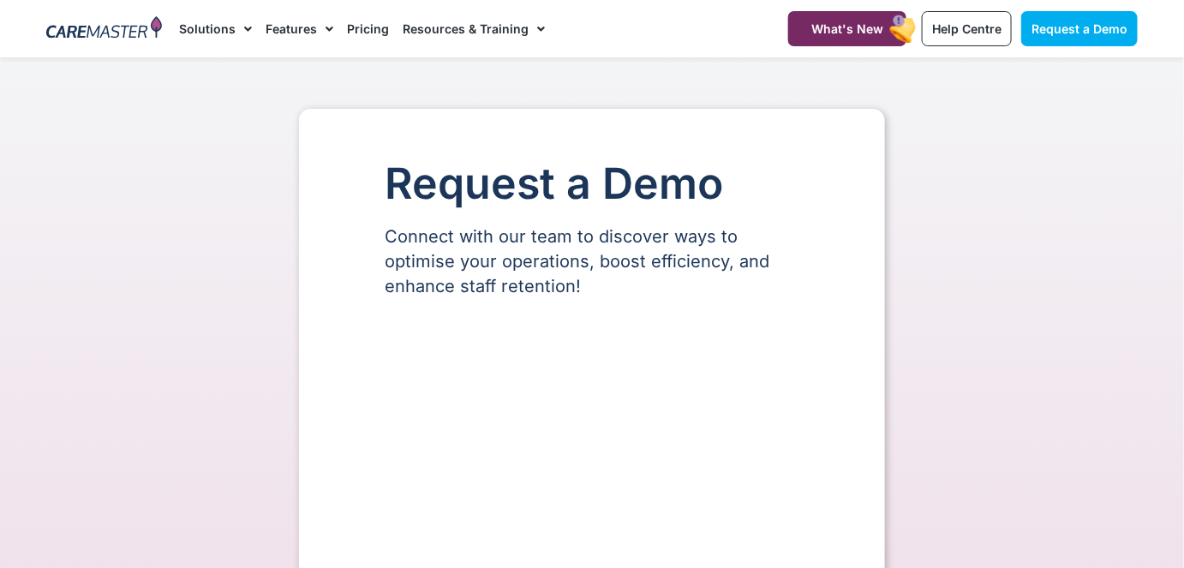
select select "**"
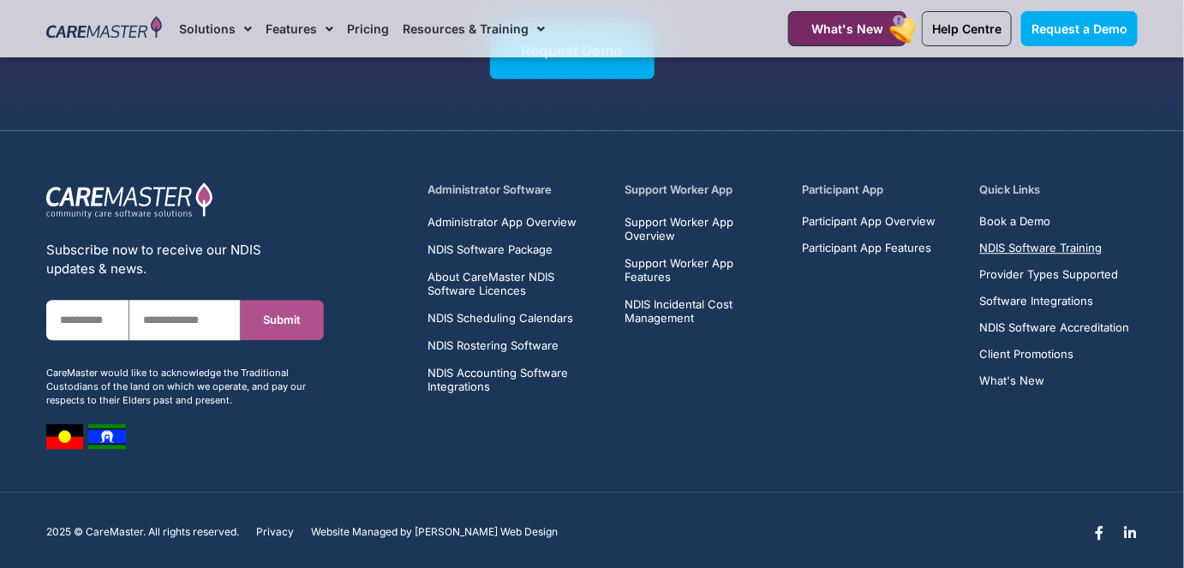
click at [1035, 242] on span "NDIS Software Training" at bounding box center [1041, 248] width 122 height 13
click at [514, 242] on span "NDIS Software Package" at bounding box center [489, 249] width 125 height 14
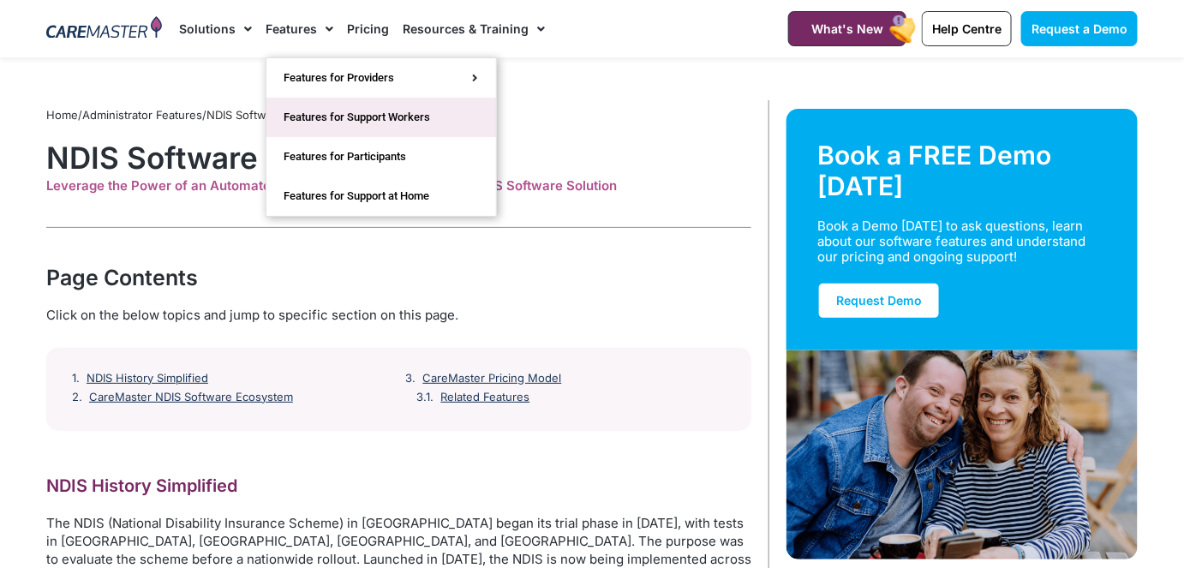
click at [331, 105] on link "Features for Support Workers" at bounding box center [381, 117] width 230 height 39
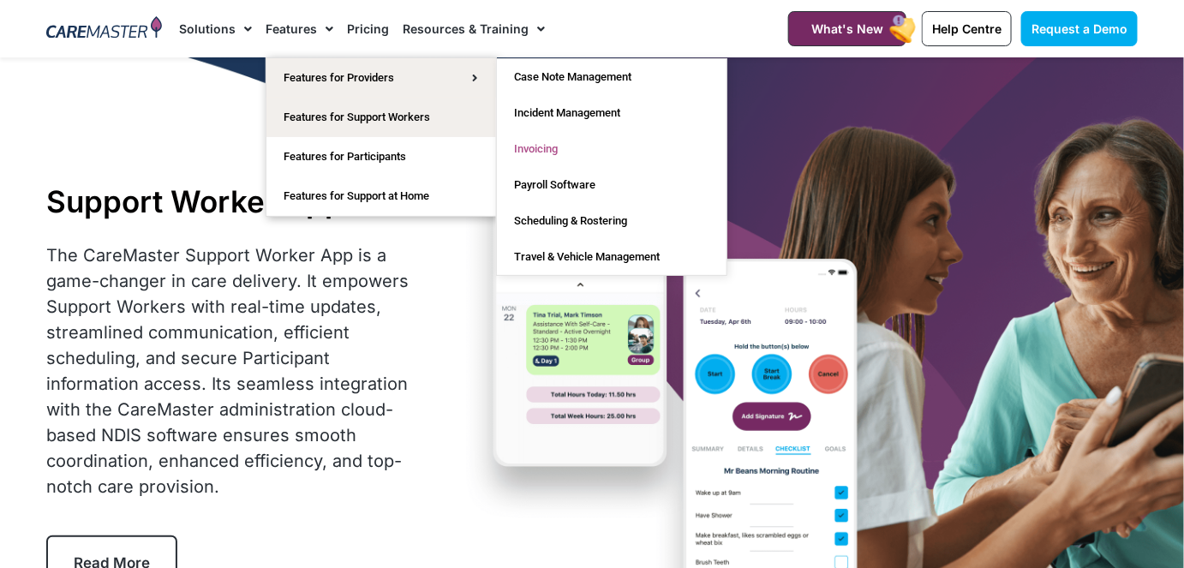
click at [549, 144] on link "Invoicing" at bounding box center [612, 149] width 230 height 36
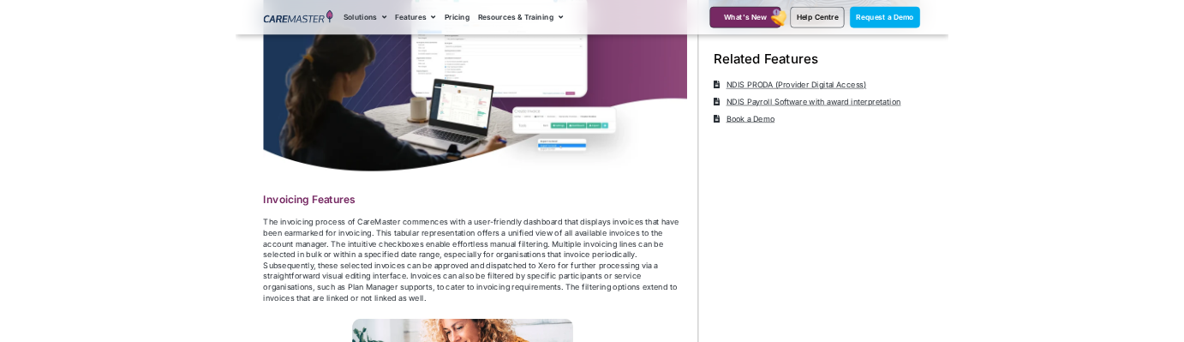
scroll to position [549, 0]
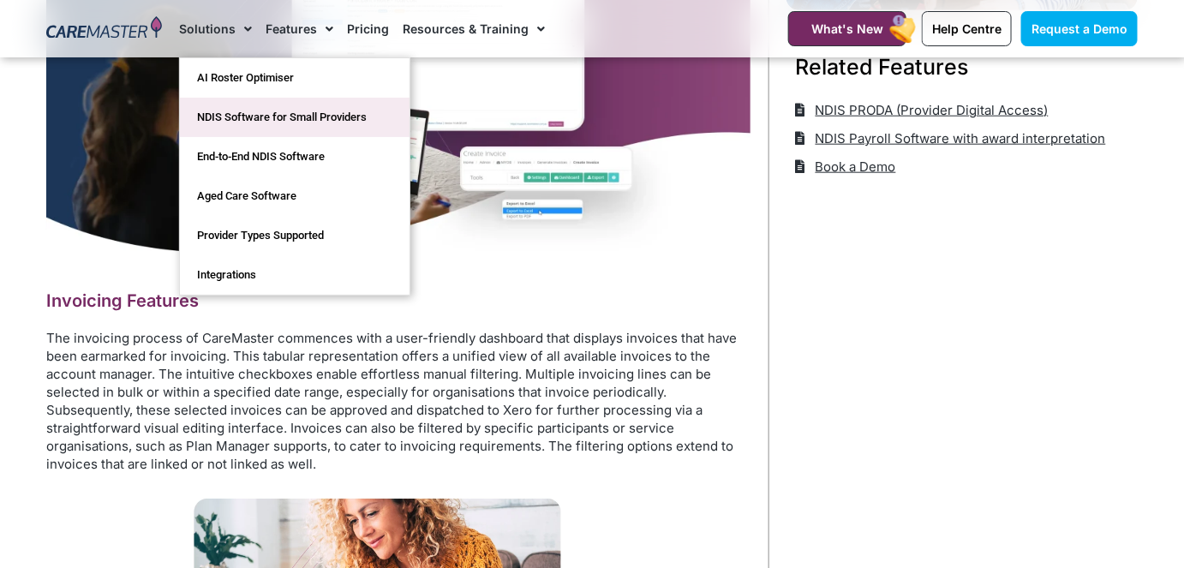
drag, startPoint x: 235, startPoint y: 122, endPoint x: 266, endPoint y: 101, distance: 37.1
